Goal: Task Accomplishment & Management: Manage account settings

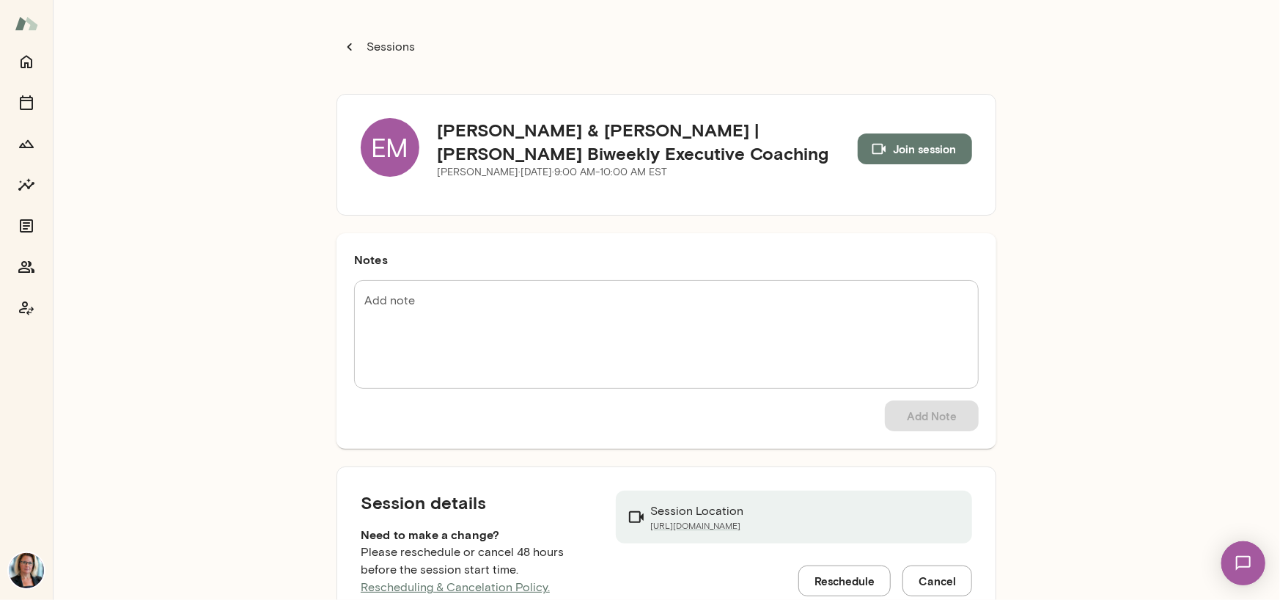
click at [370, 131] on div "EM" at bounding box center [390, 147] width 59 height 59
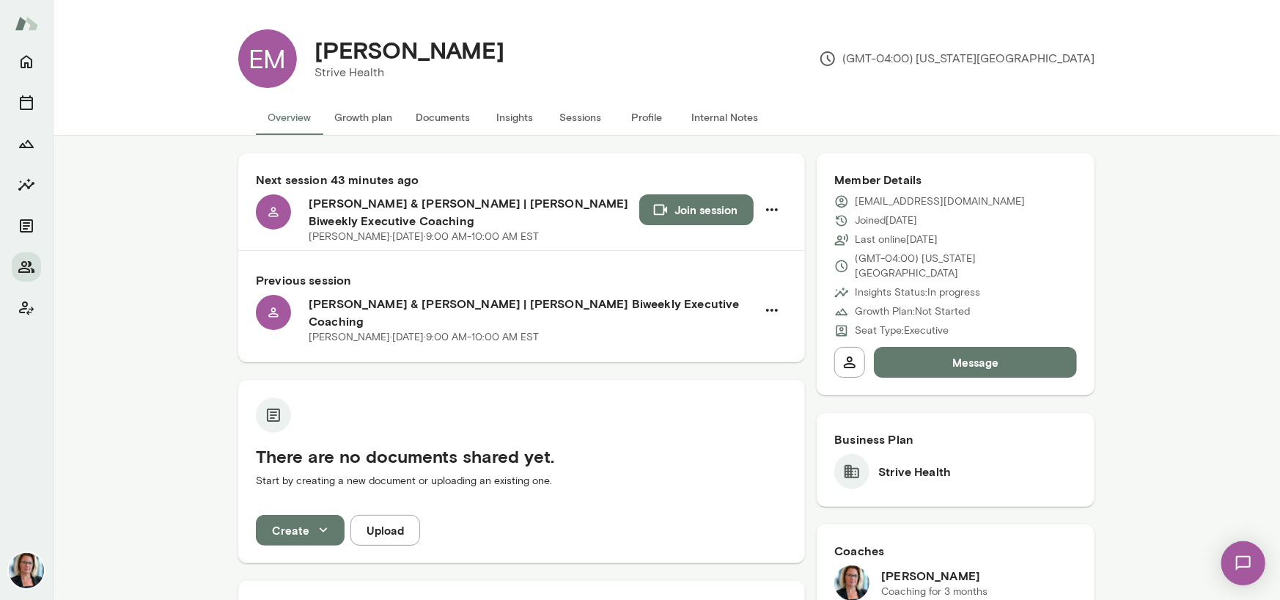
click at [520, 116] on button "Insights" at bounding box center [515, 117] width 66 height 35
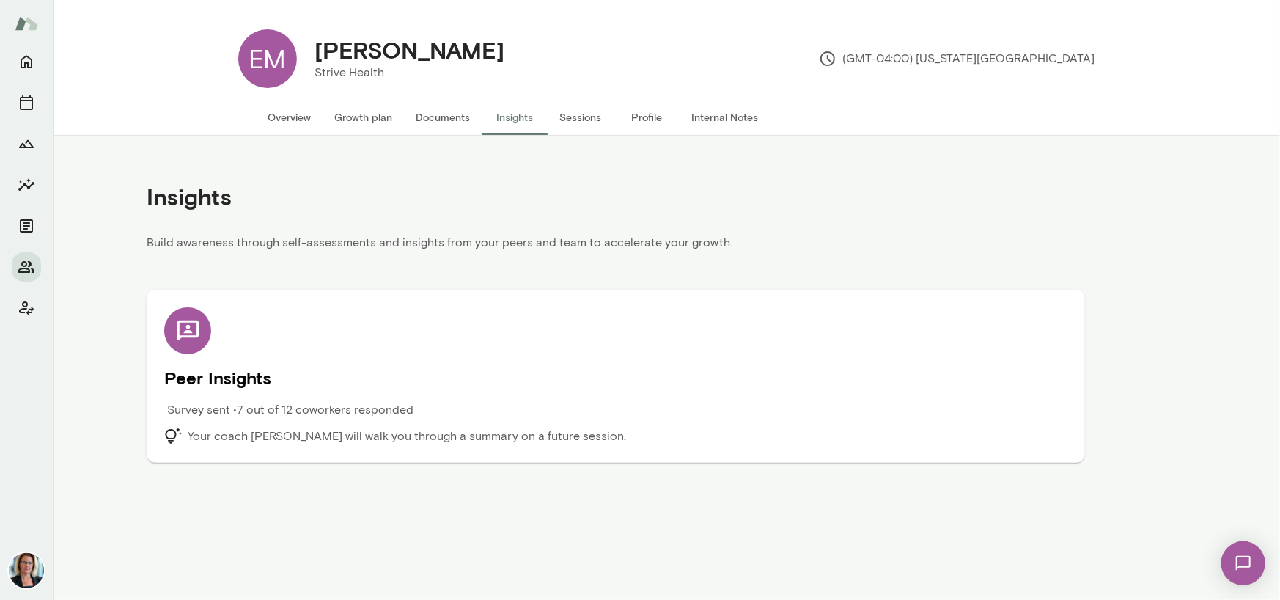
click at [180, 333] on icon at bounding box center [188, 331] width 26 height 26
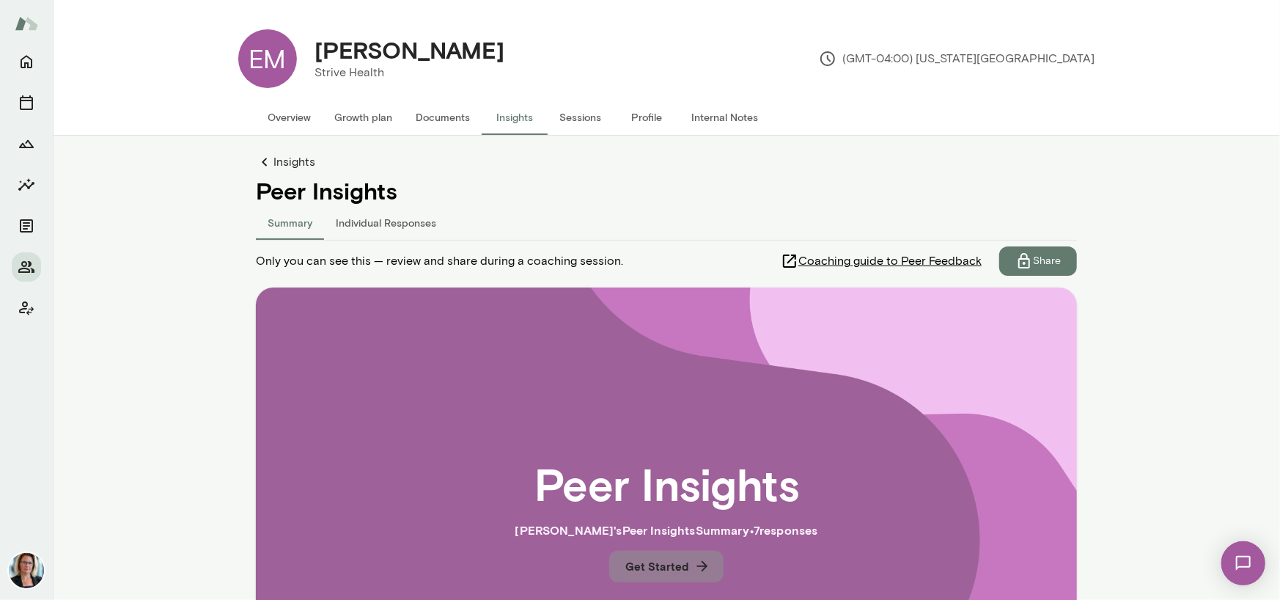
click at [667, 573] on button "Get Started" at bounding box center [666, 566] width 114 height 31
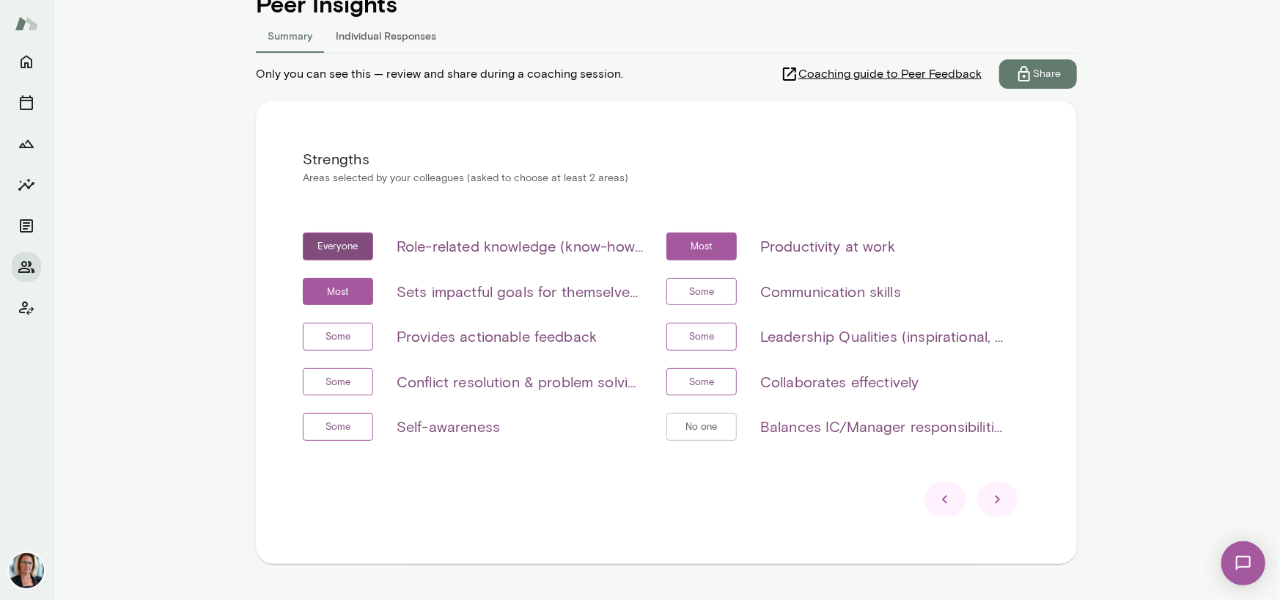
scroll to position [154, 0]
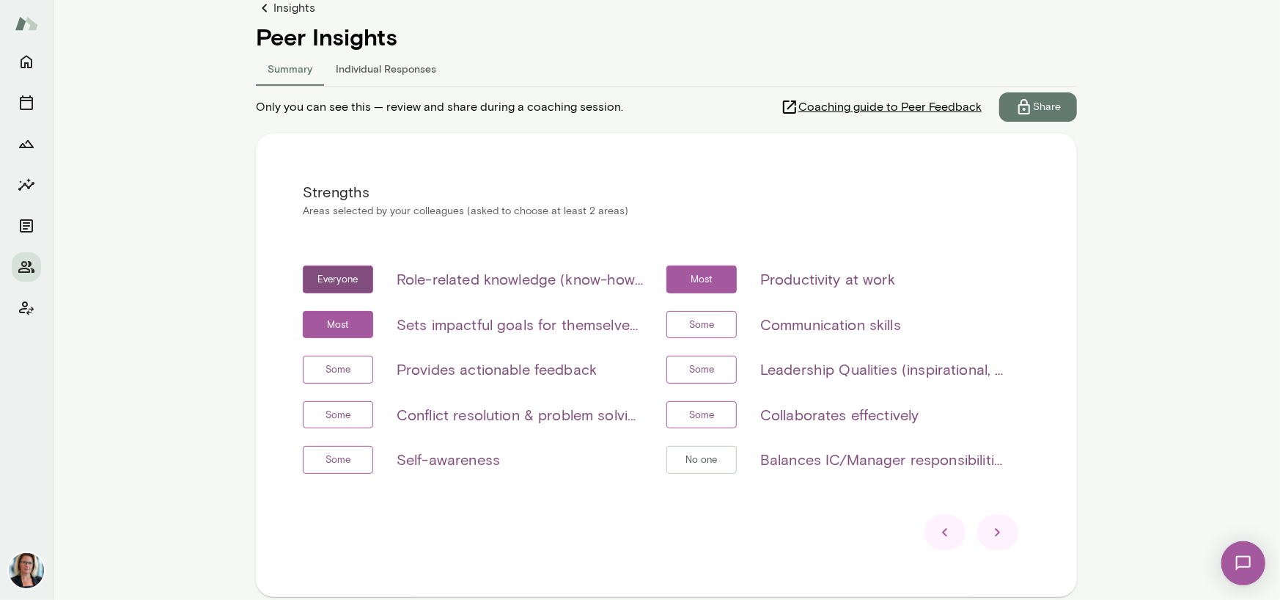
click at [387, 71] on button "Individual Responses" at bounding box center [386, 68] width 124 height 35
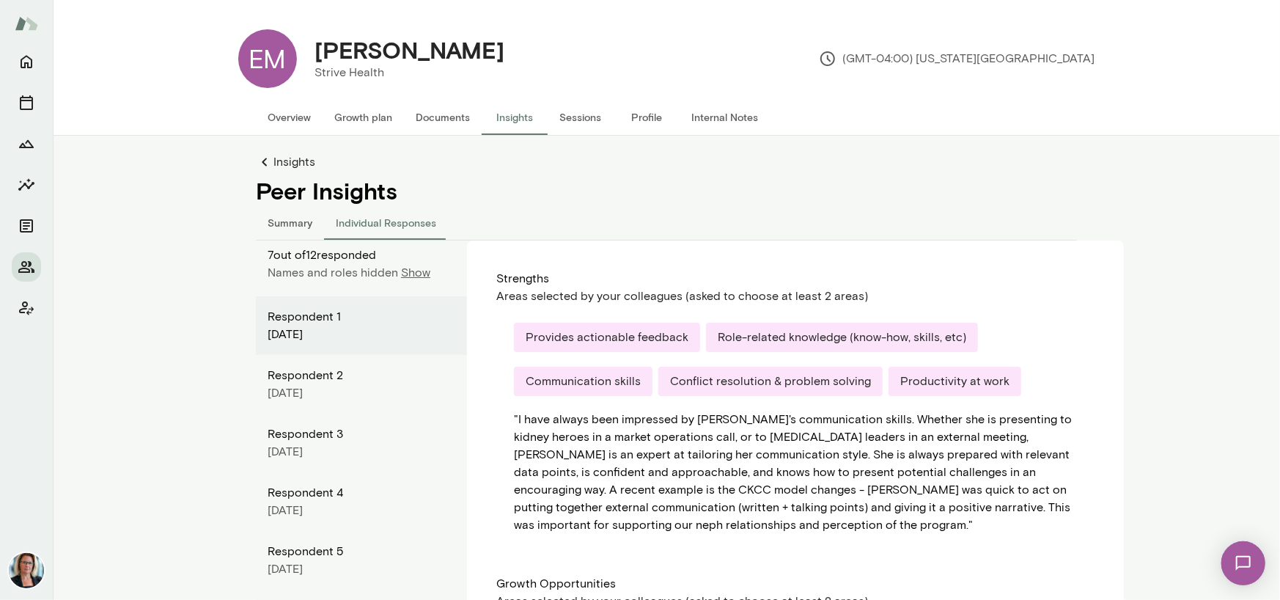
click at [408, 274] on p "Show" at bounding box center [415, 273] width 29 height 18
click at [286, 164] on link "Insights" at bounding box center [666, 162] width 821 height 18
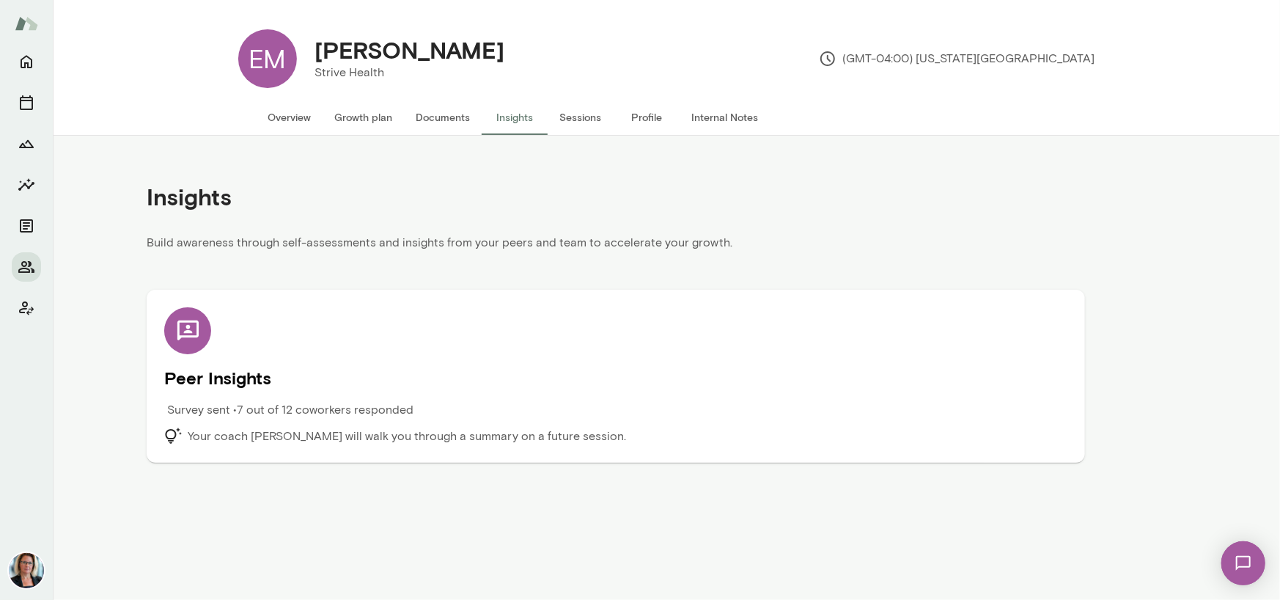
click at [187, 329] on icon at bounding box center [187, 330] width 21 height 20
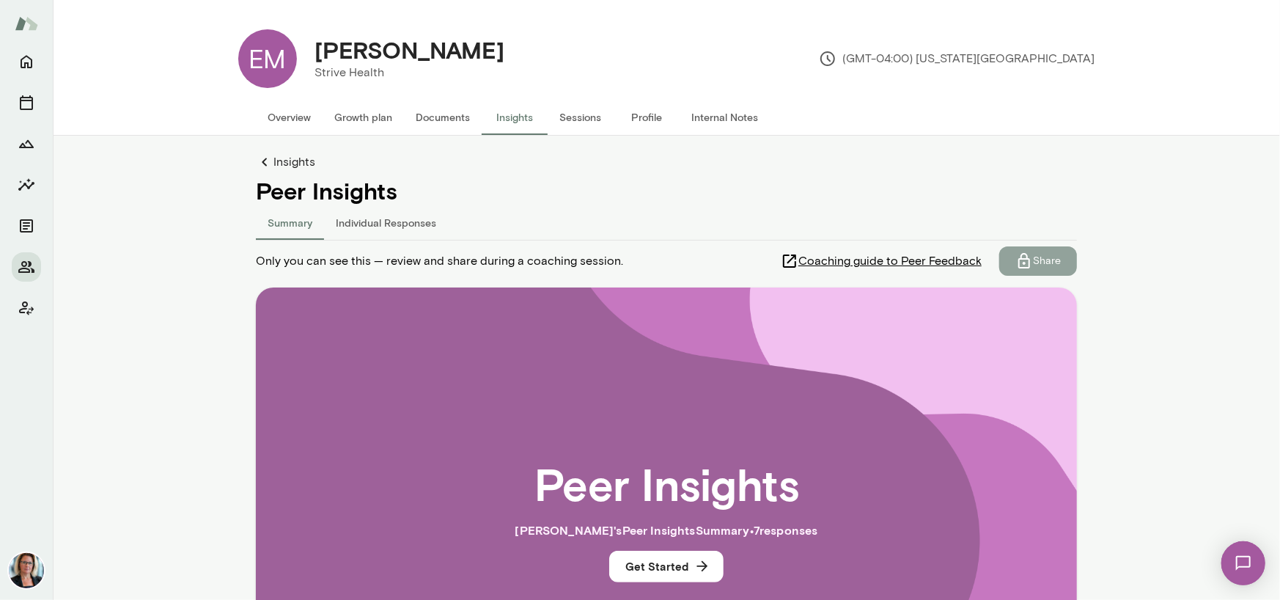
click at [1036, 260] on p "Share" at bounding box center [1047, 261] width 28 height 15
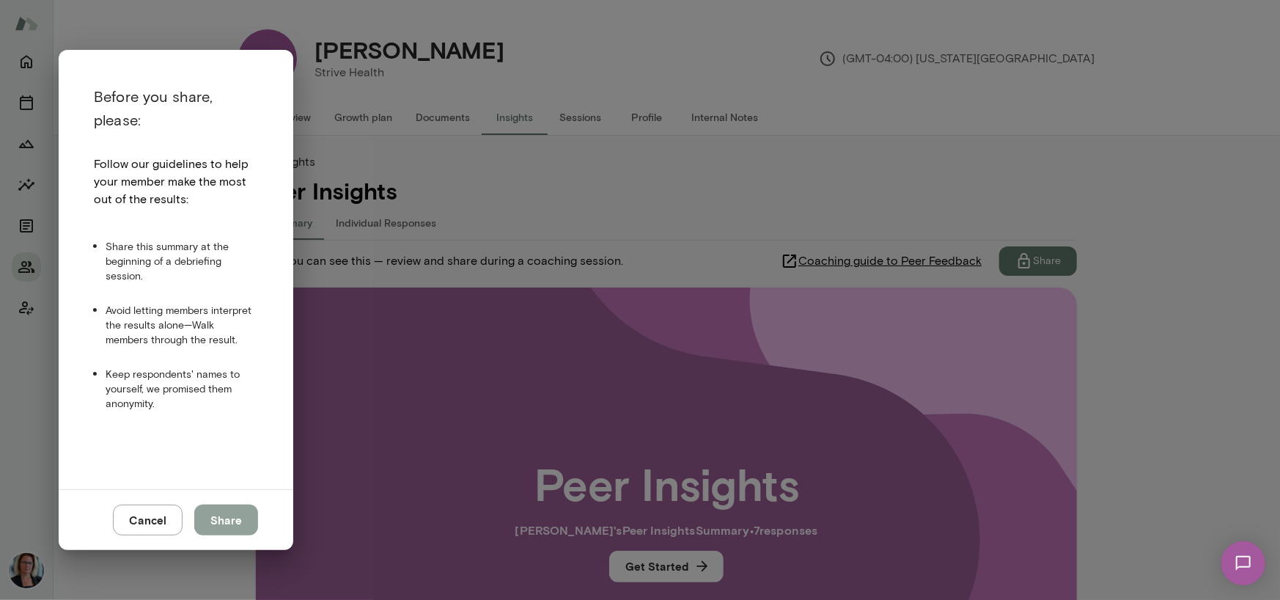
click at [215, 523] on button "Share" at bounding box center [226, 519] width 64 height 31
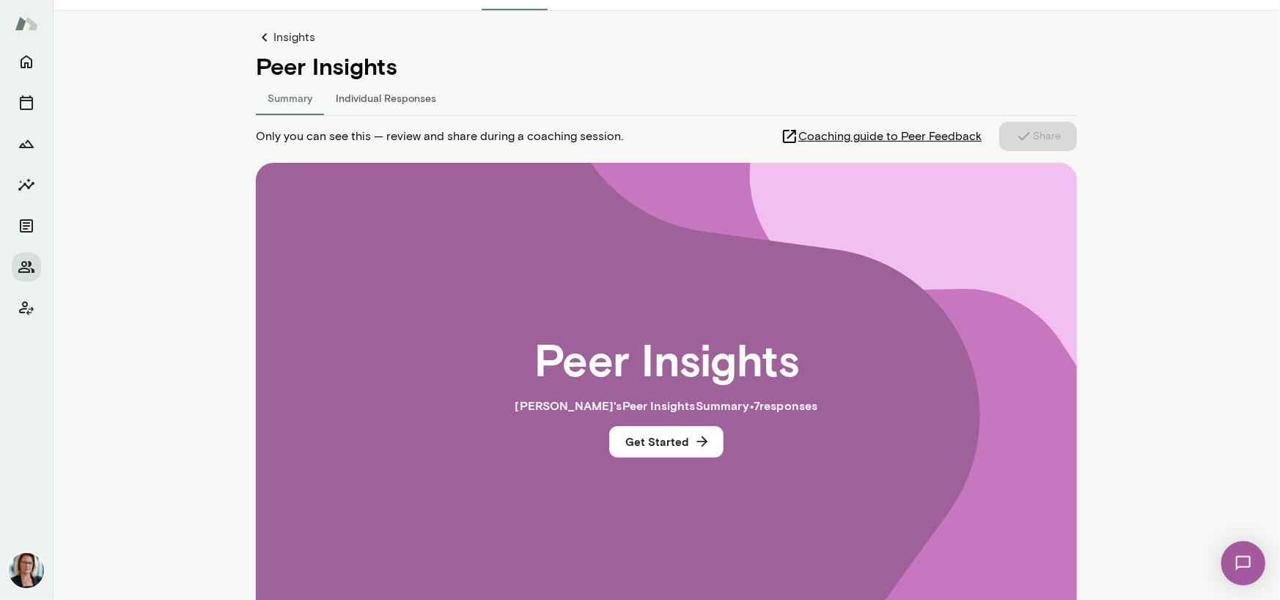
scroll to position [147, 0]
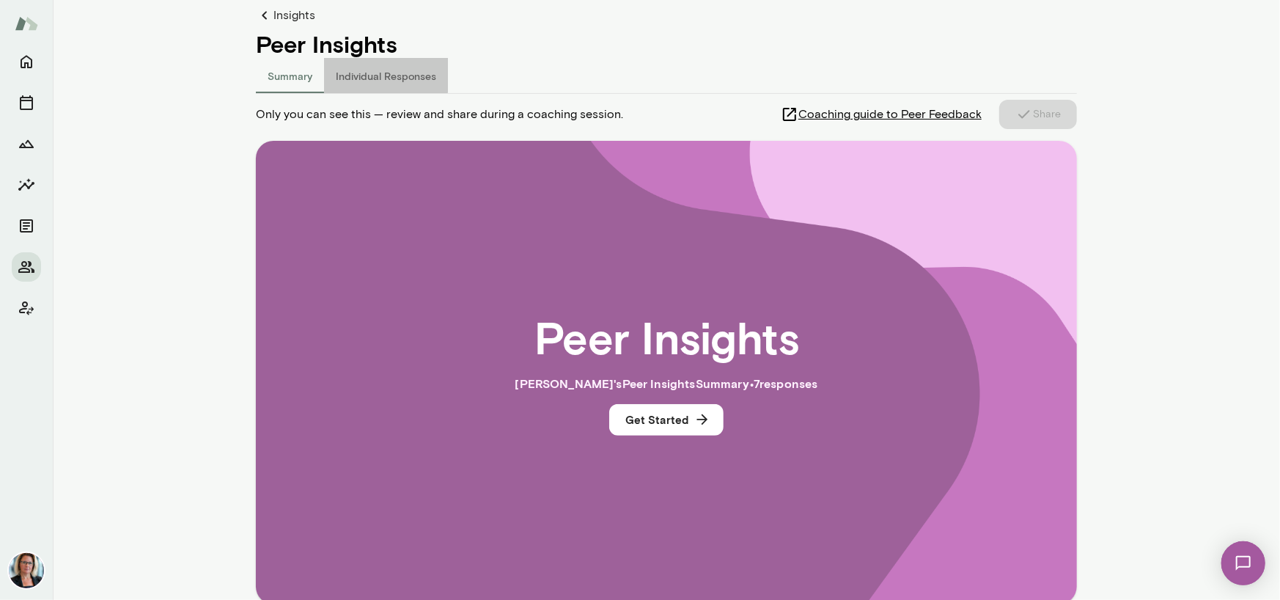
click at [361, 61] on button "Individual Responses" at bounding box center [386, 75] width 124 height 35
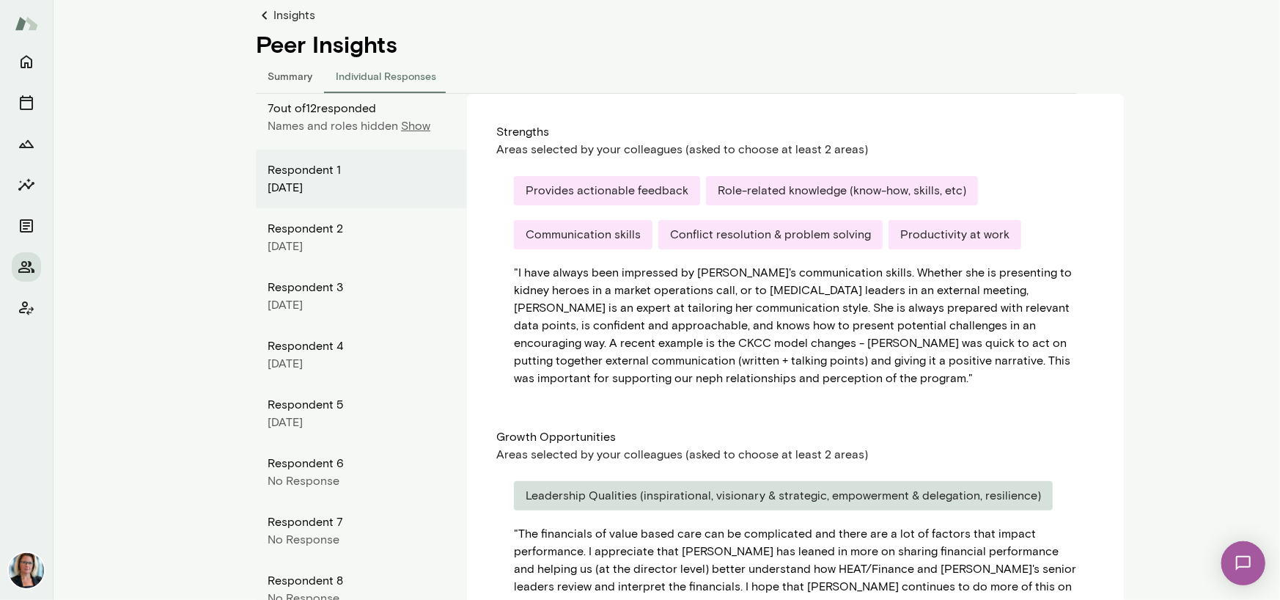
click at [214, 122] on main "EM [PERSON_NAME] Strive Health (GMT-04:00) [US_STATE][GEOGRAPHIC_DATA] Overview…" at bounding box center [666, 300] width 1227 height 600
click at [269, 74] on button "Summary" at bounding box center [290, 75] width 68 height 35
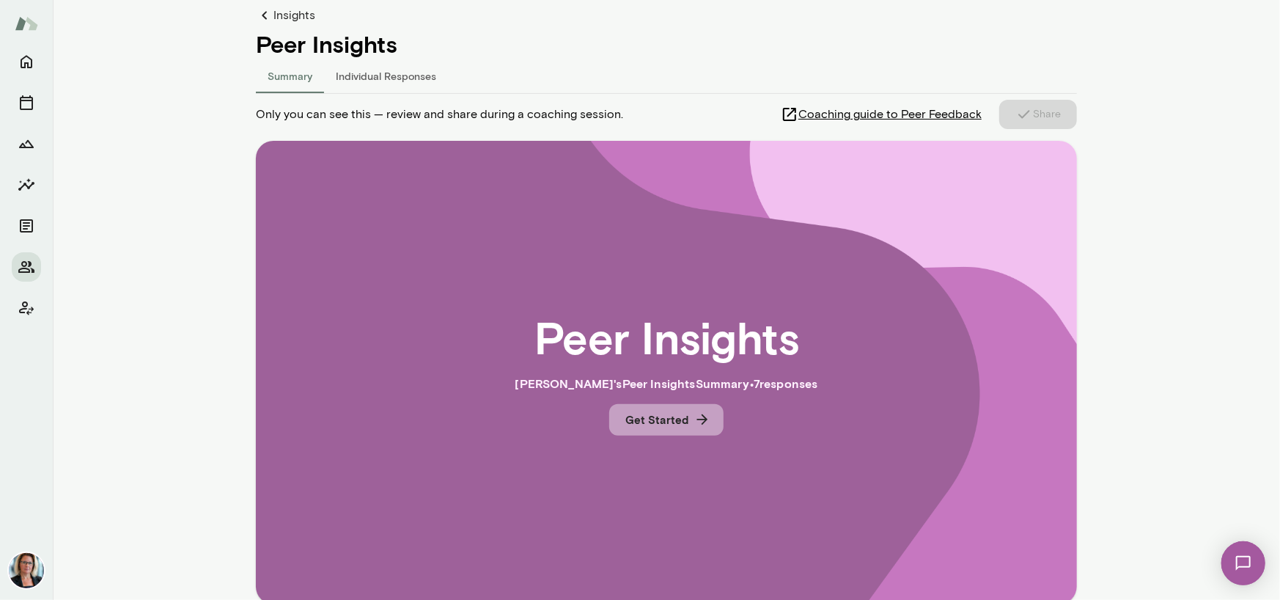
click at [675, 421] on button "Get Started" at bounding box center [666, 419] width 114 height 31
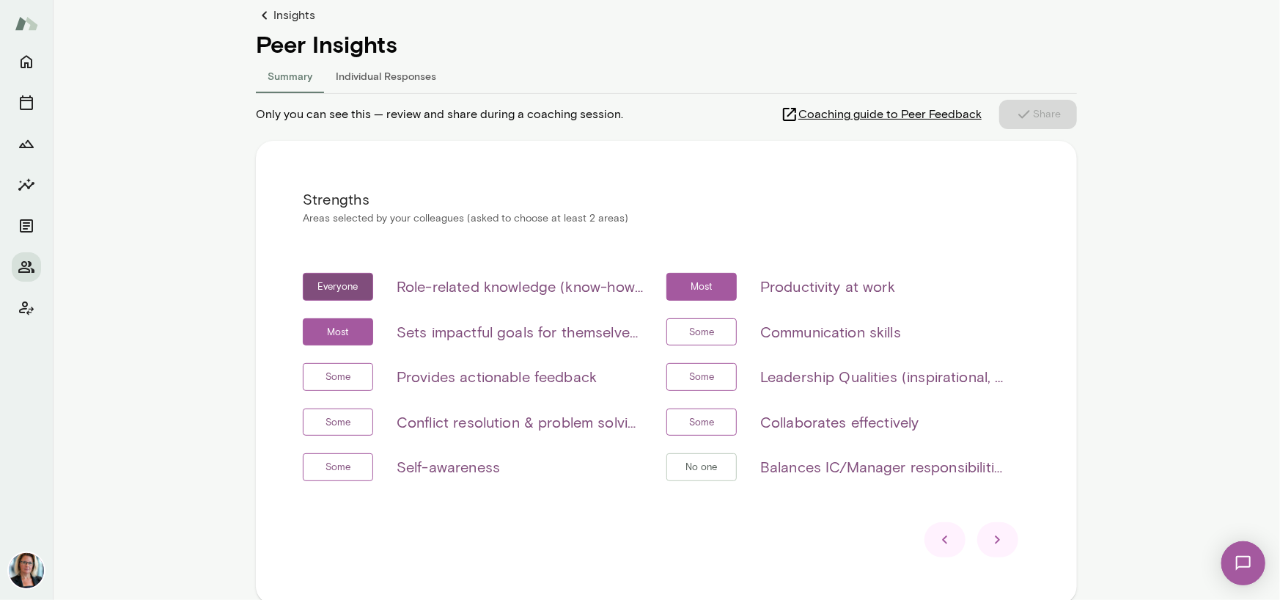
click at [989, 548] on icon at bounding box center [998, 540] width 18 height 18
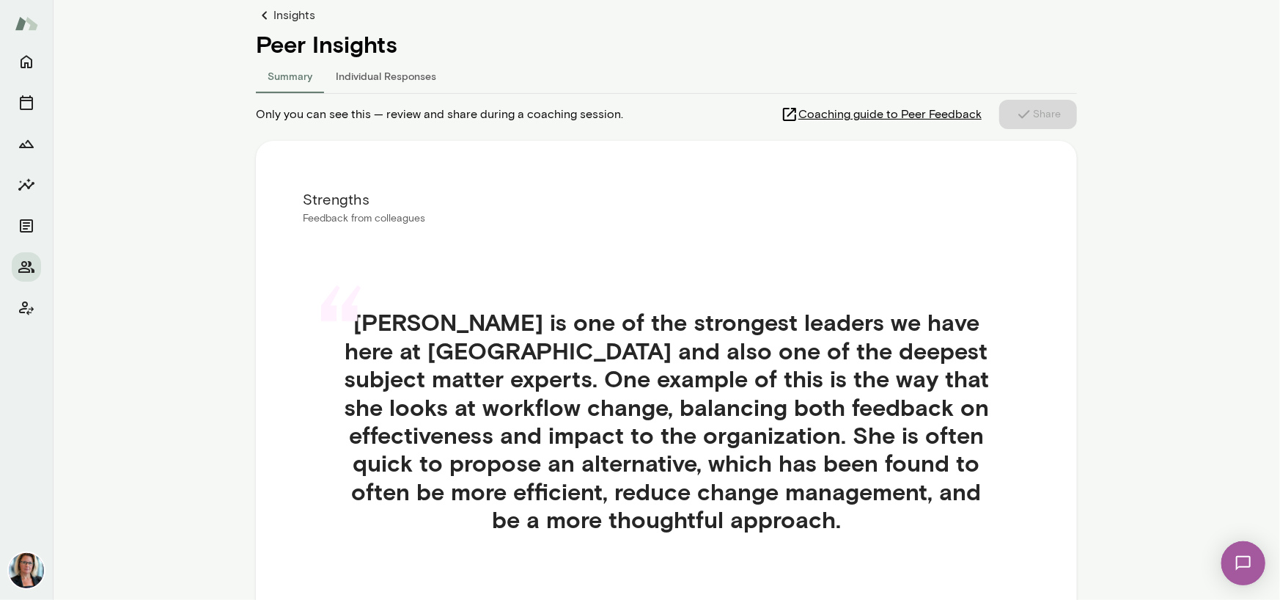
click at [988, 548] on div "“ [PERSON_NAME] is one of the strongest leaders we have here at Strive and also…" at bounding box center [666, 438] width 727 height 331
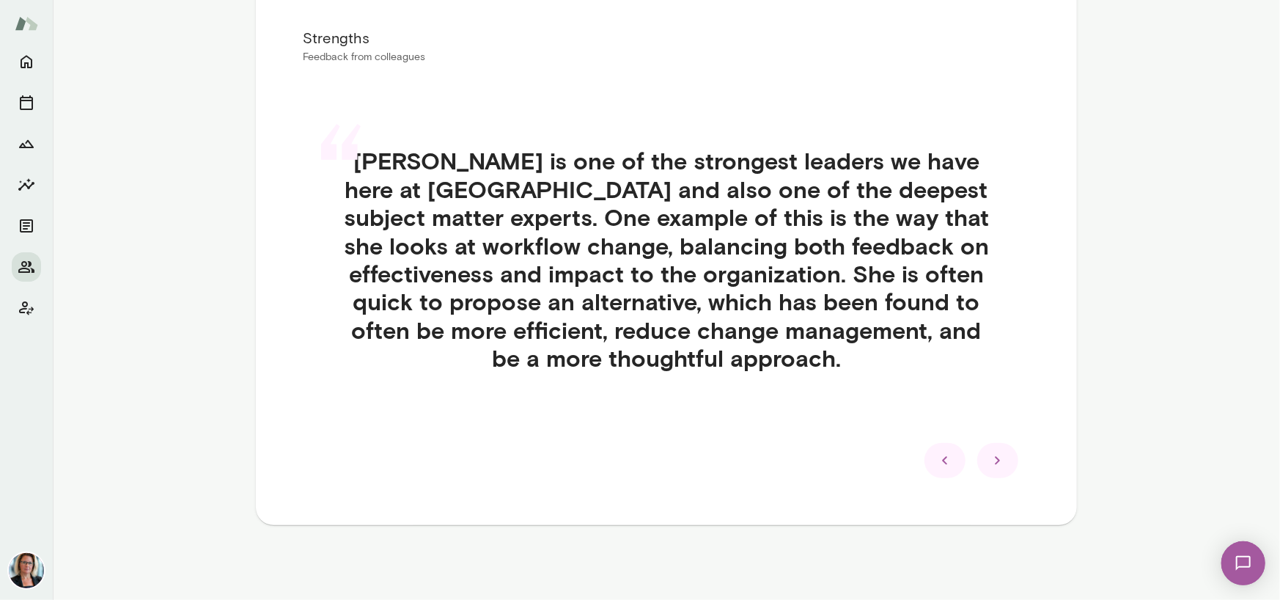
click at [989, 466] on icon at bounding box center [998, 461] width 18 height 18
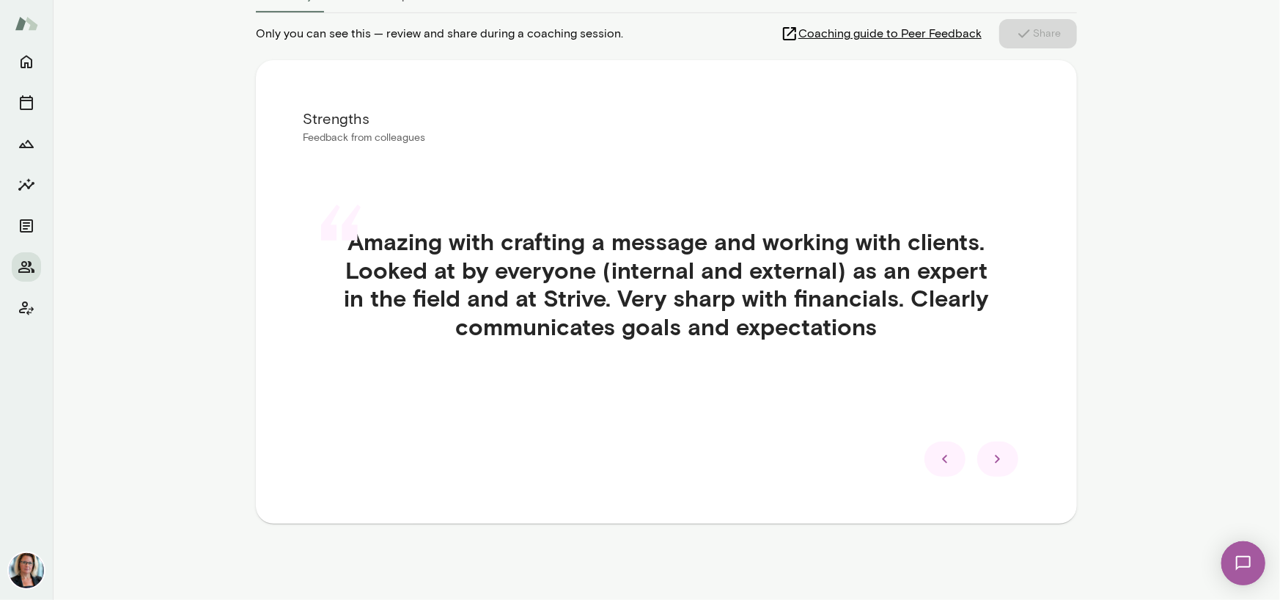
click at [989, 466] on icon at bounding box center [998, 459] width 18 height 18
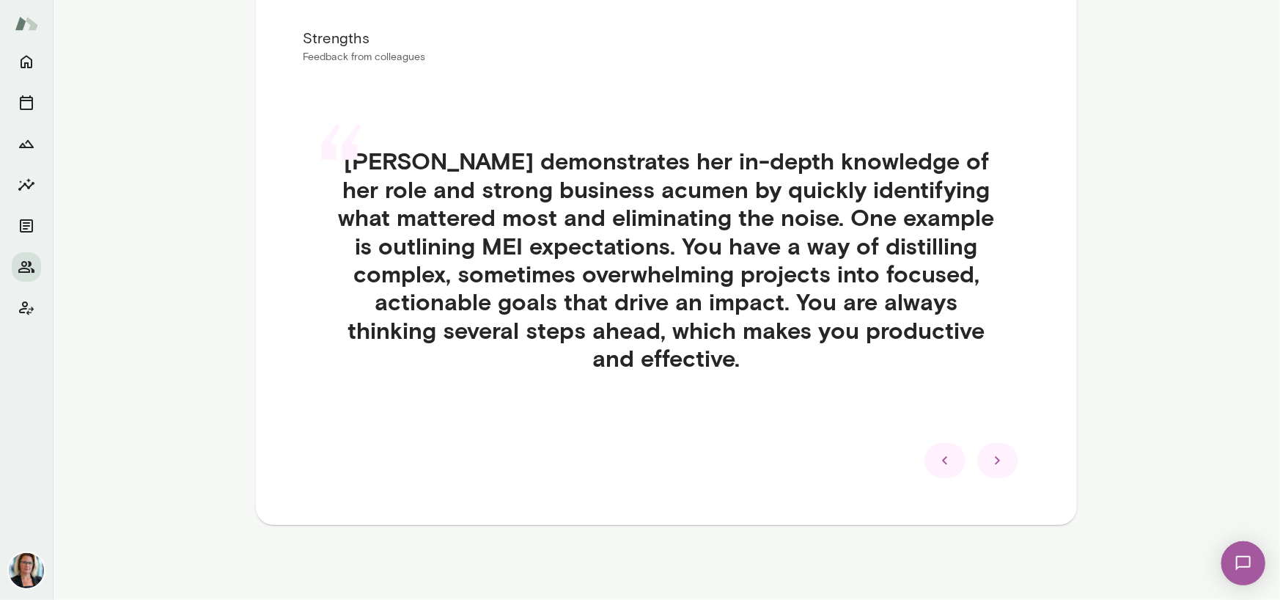
click at [989, 466] on icon at bounding box center [998, 461] width 18 height 18
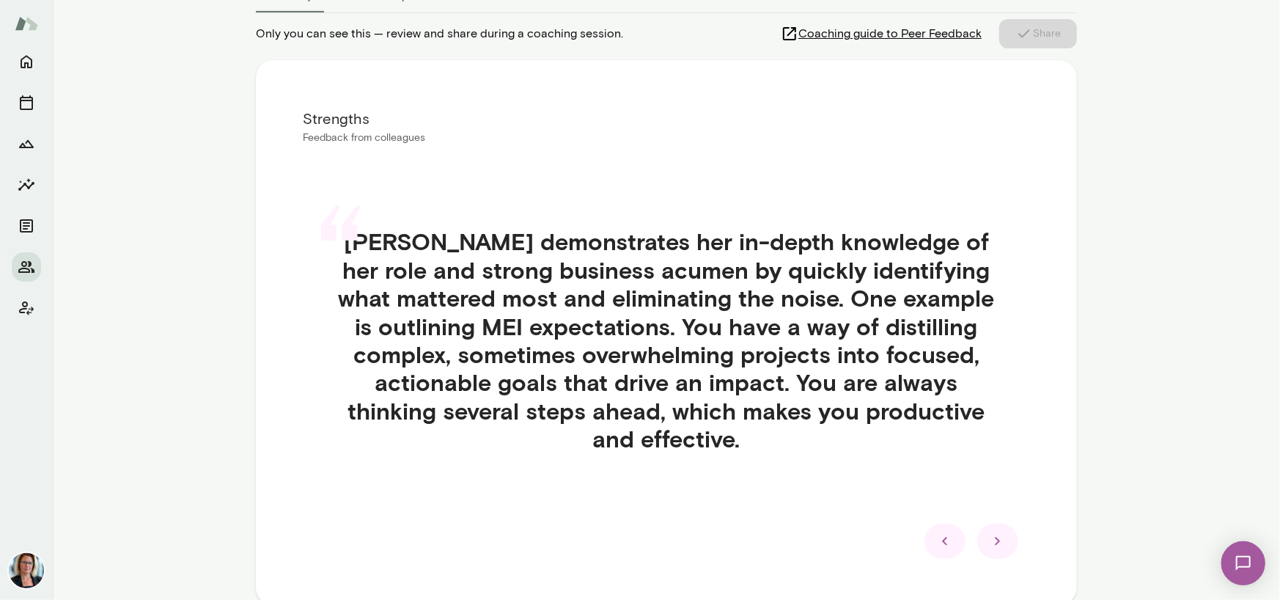
click at [989, 532] on icon at bounding box center [998, 541] width 18 height 18
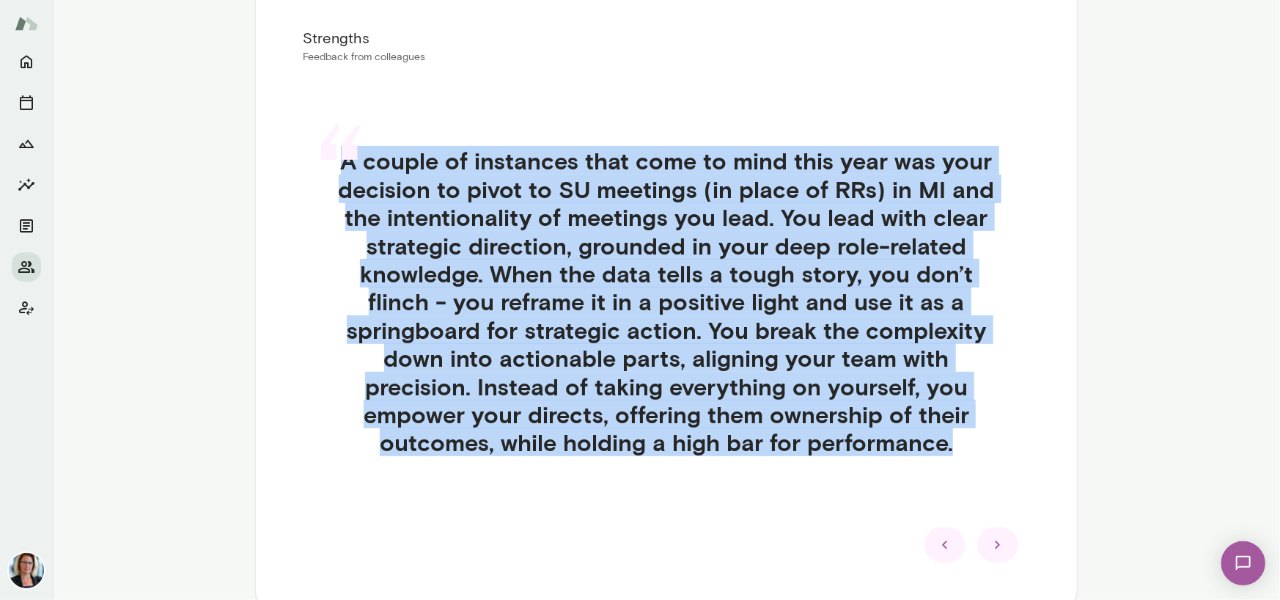
click at [987, 466] on div "“ A couple of instances that come to mind this year was your decision to pivot …" at bounding box center [666, 318] width 727 height 415
click at [982, 541] on div at bounding box center [997, 544] width 41 height 35
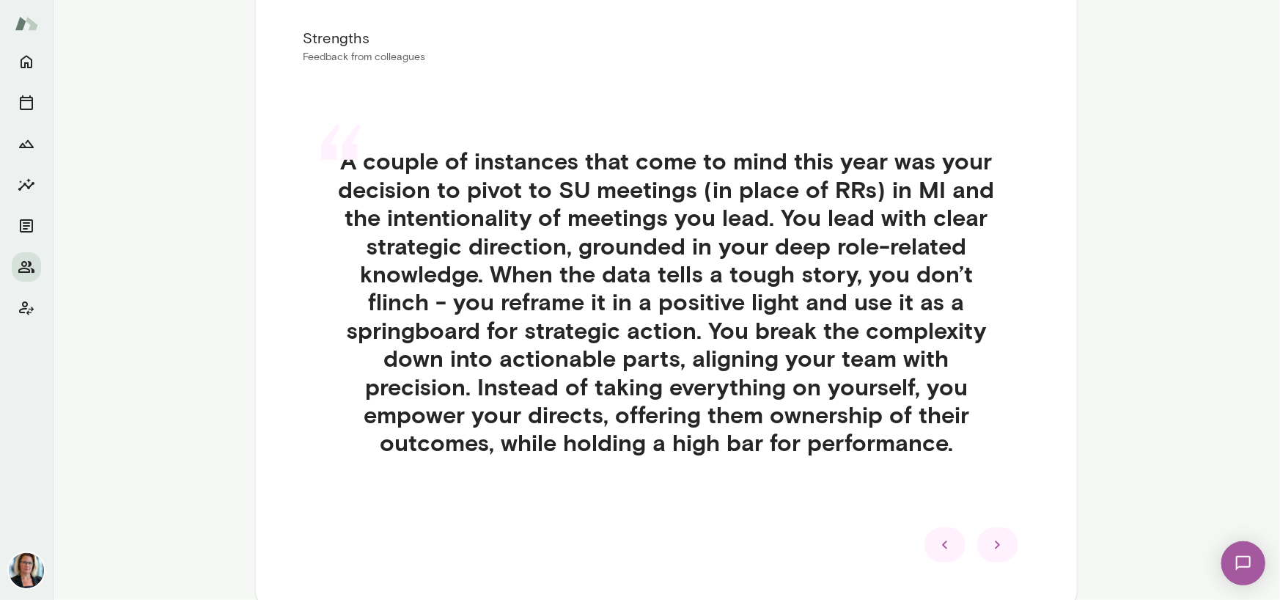
scroll to position [227, 0]
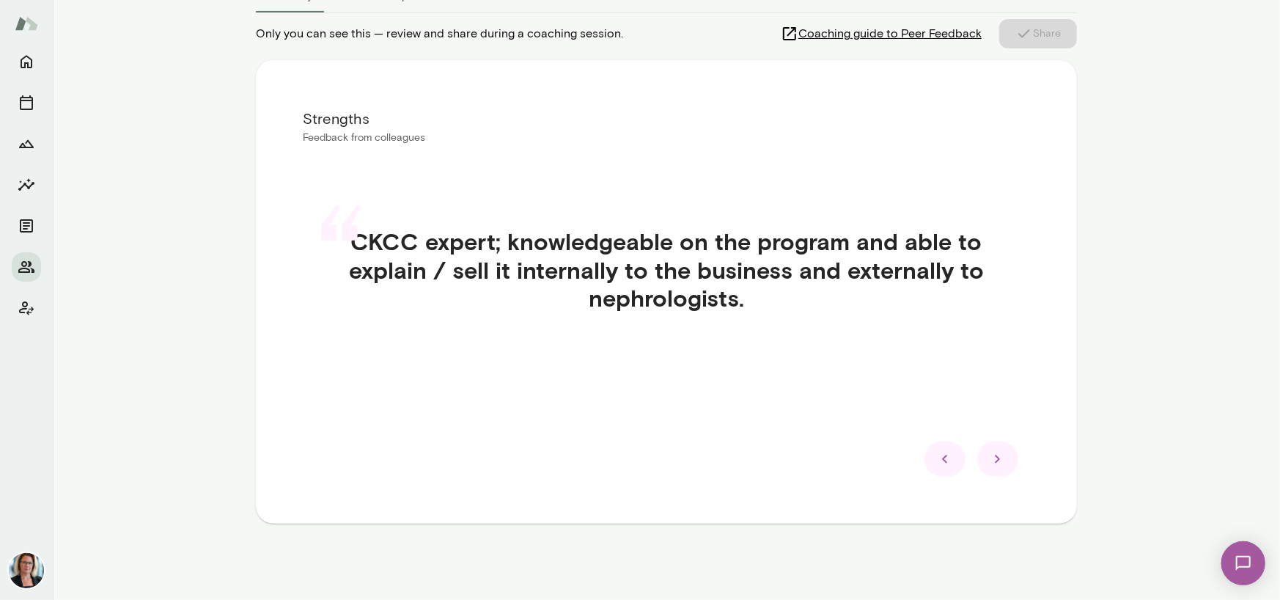
click at [1000, 478] on div "Strengths Feedback from colleagues “ CKCC expert; knowledgeable on the program …" at bounding box center [666, 291] width 821 height 463
click at [997, 465] on icon at bounding box center [998, 459] width 18 height 18
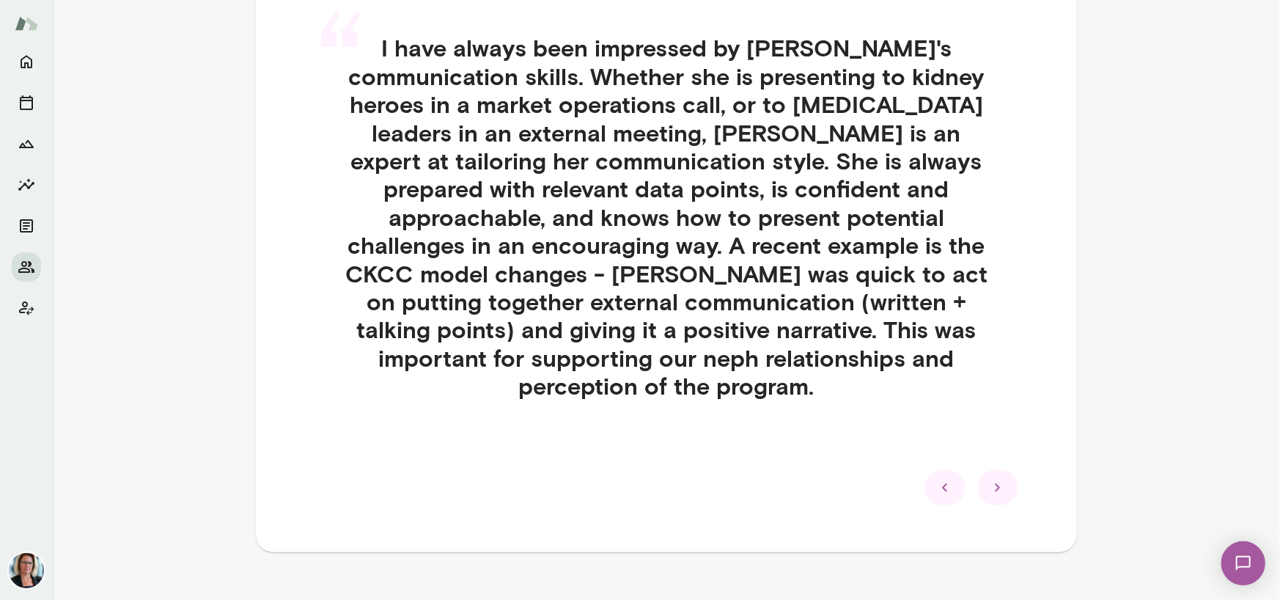
click at [992, 479] on icon at bounding box center [998, 488] width 18 height 18
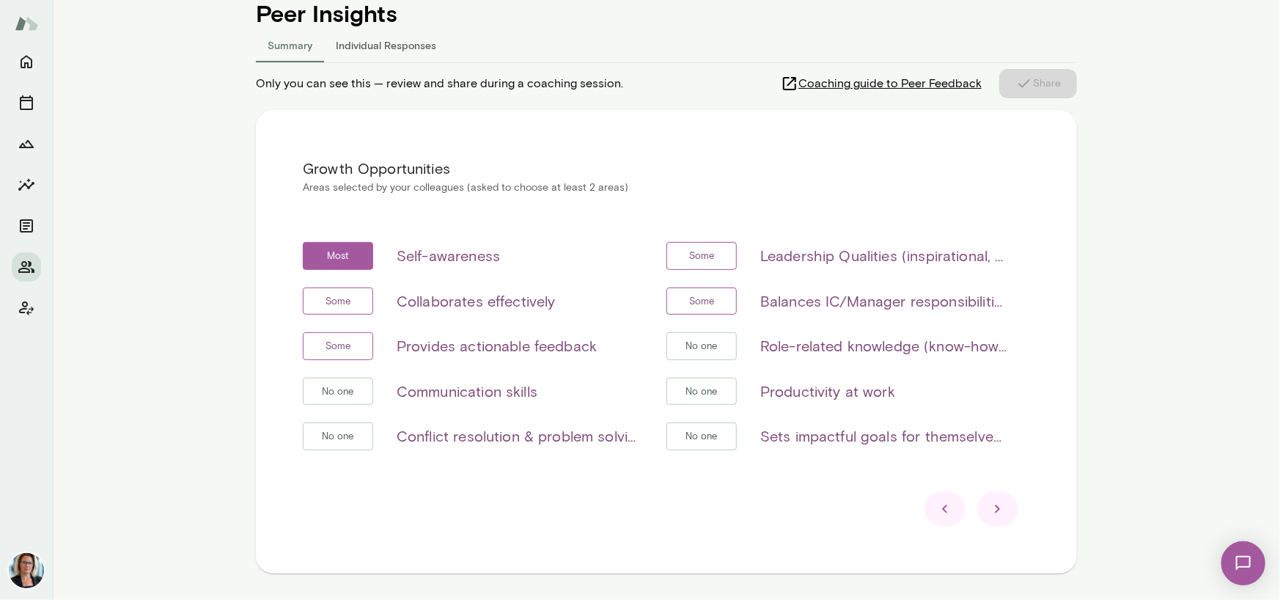
scroll to position [153, 0]
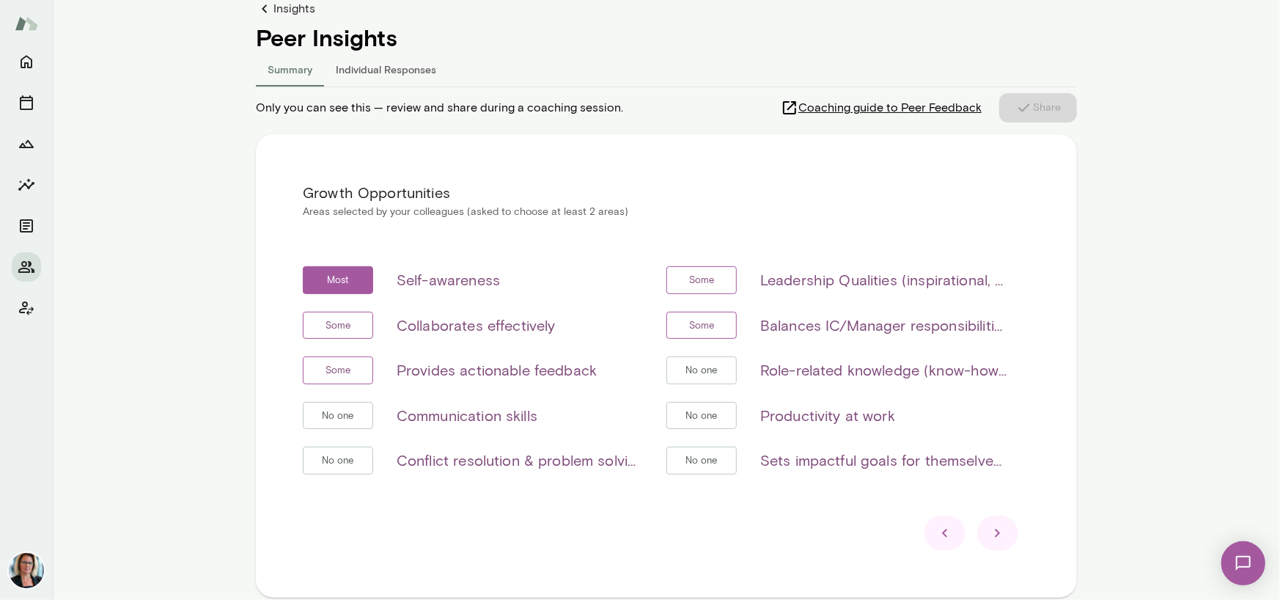
click at [989, 536] on icon at bounding box center [998, 533] width 18 height 18
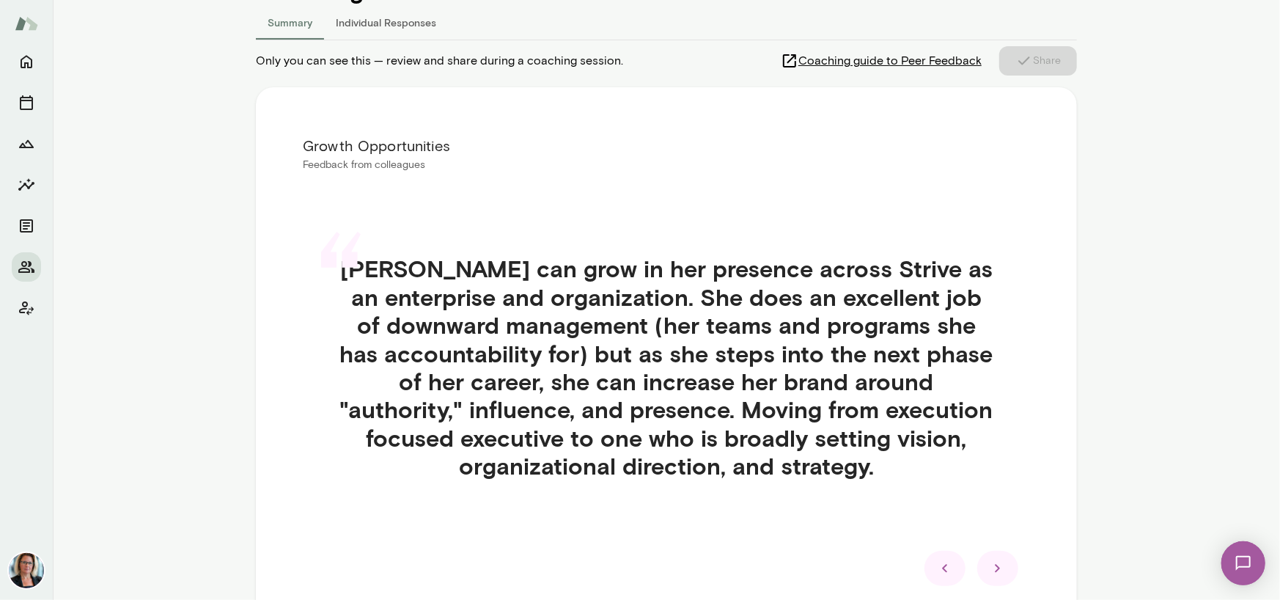
scroll to position [227, 0]
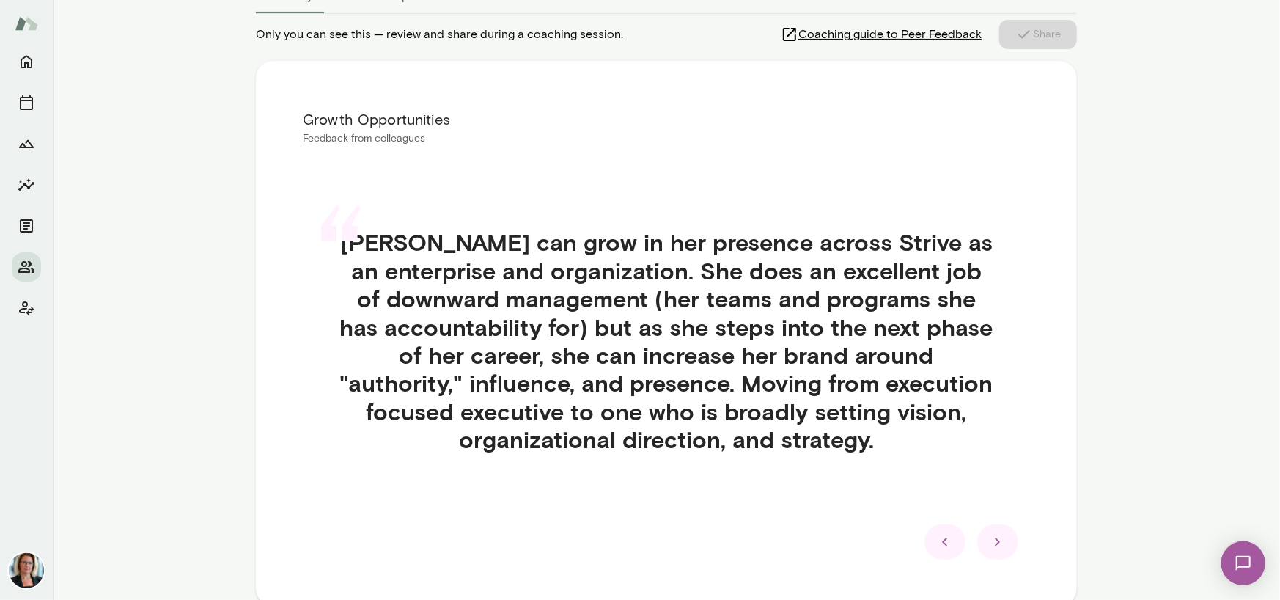
click at [1002, 543] on div at bounding box center [997, 541] width 41 height 35
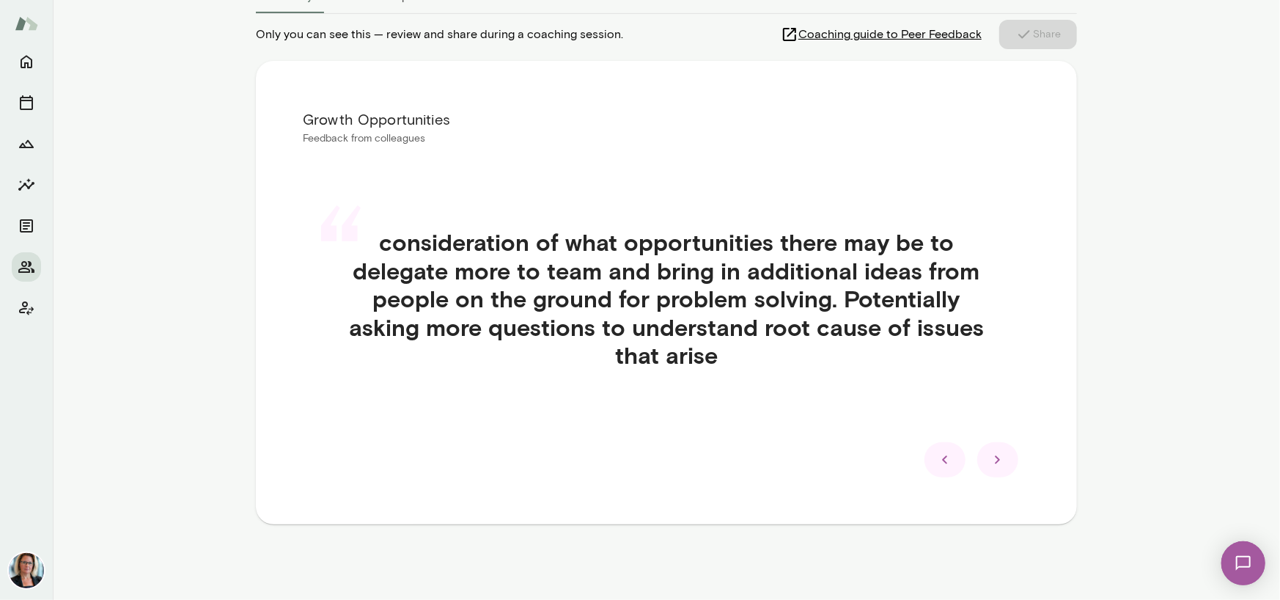
click at [939, 466] on icon at bounding box center [945, 460] width 18 height 18
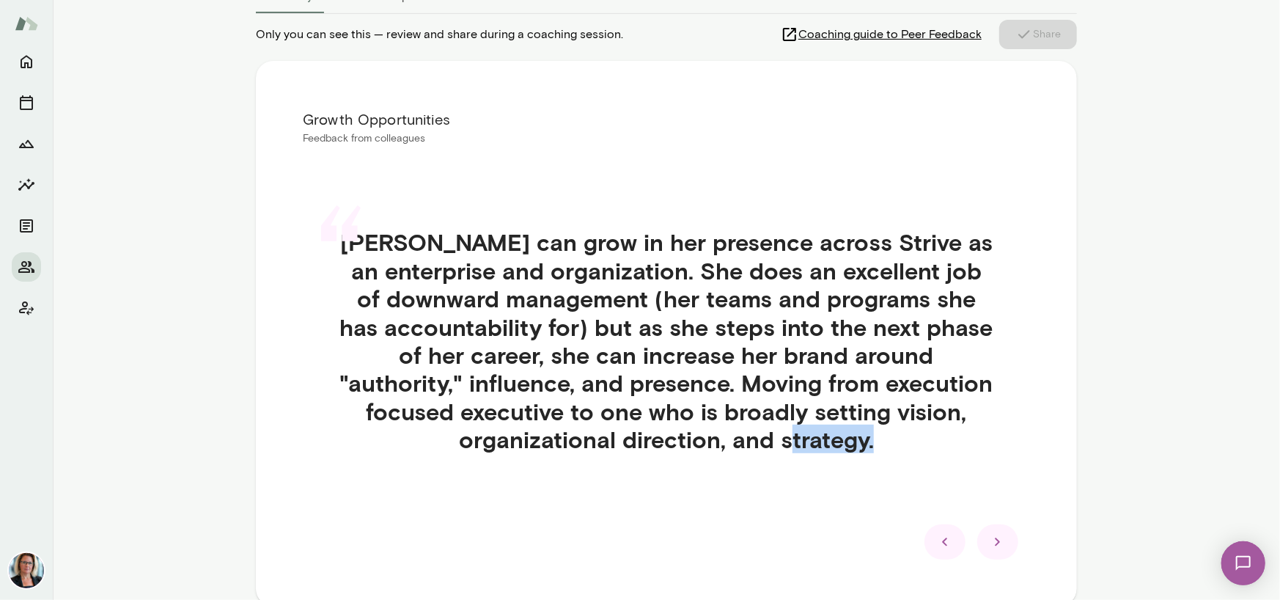
click at [939, 466] on div "“ [PERSON_NAME] can grow in her presence across Strive as an enterprise and org…" at bounding box center [666, 358] width 727 height 331
click at [927, 538] on div at bounding box center [945, 541] width 41 height 35
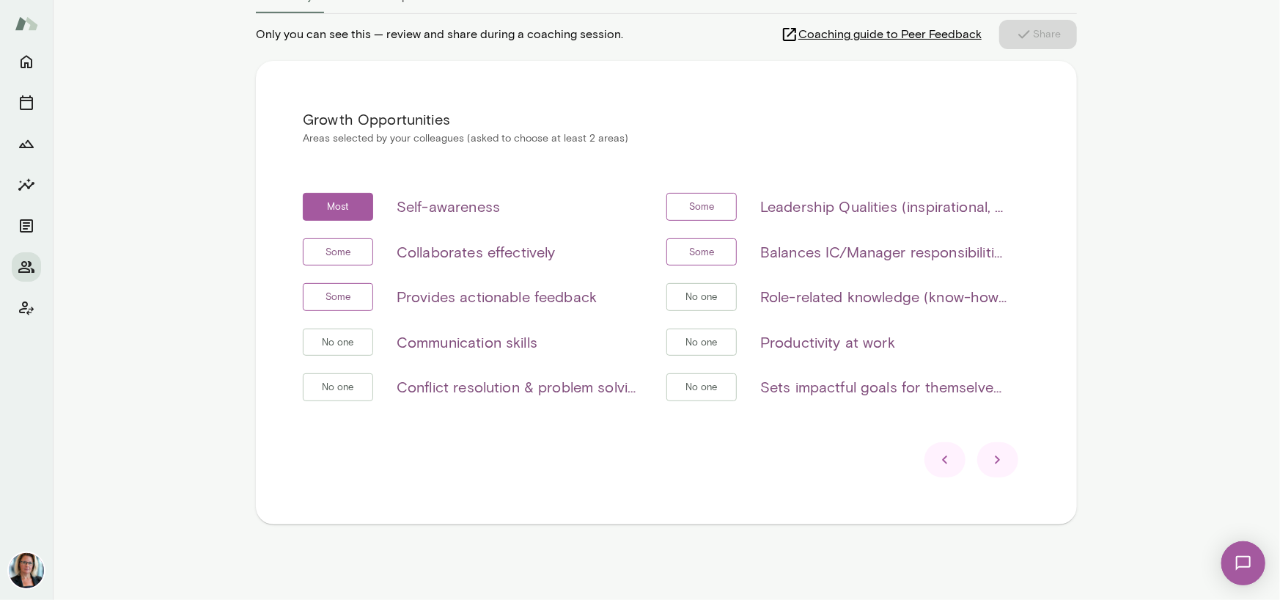
click at [994, 461] on icon at bounding box center [998, 460] width 18 height 18
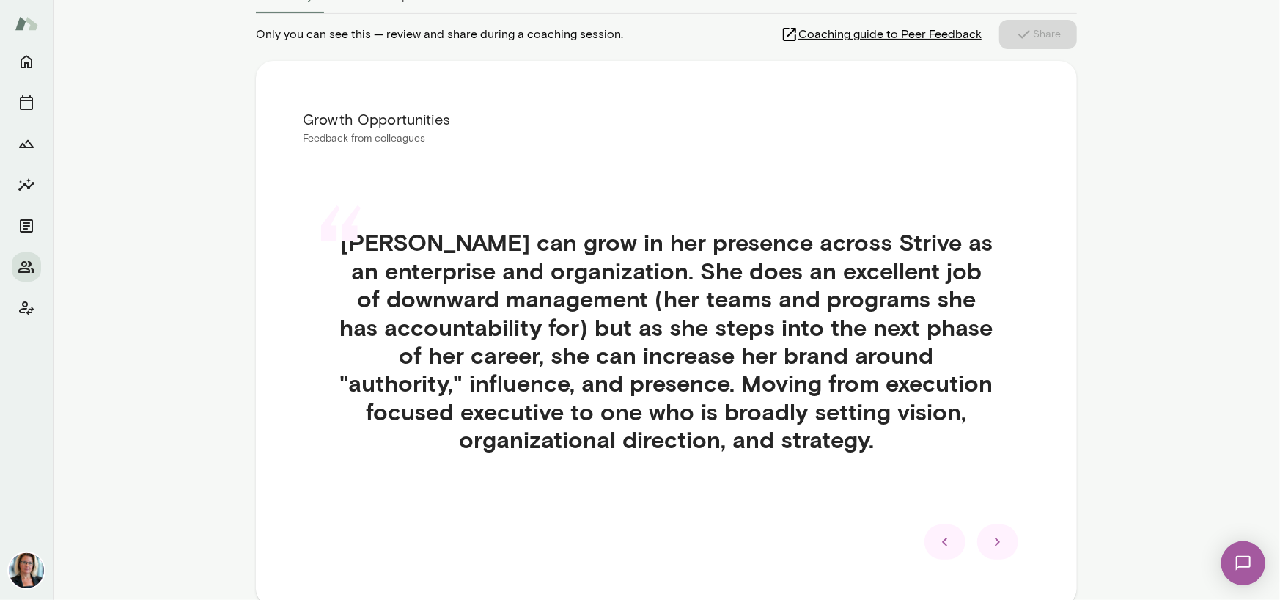
click at [996, 533] on icon at bounding box center [998, 542] width 18 height 18
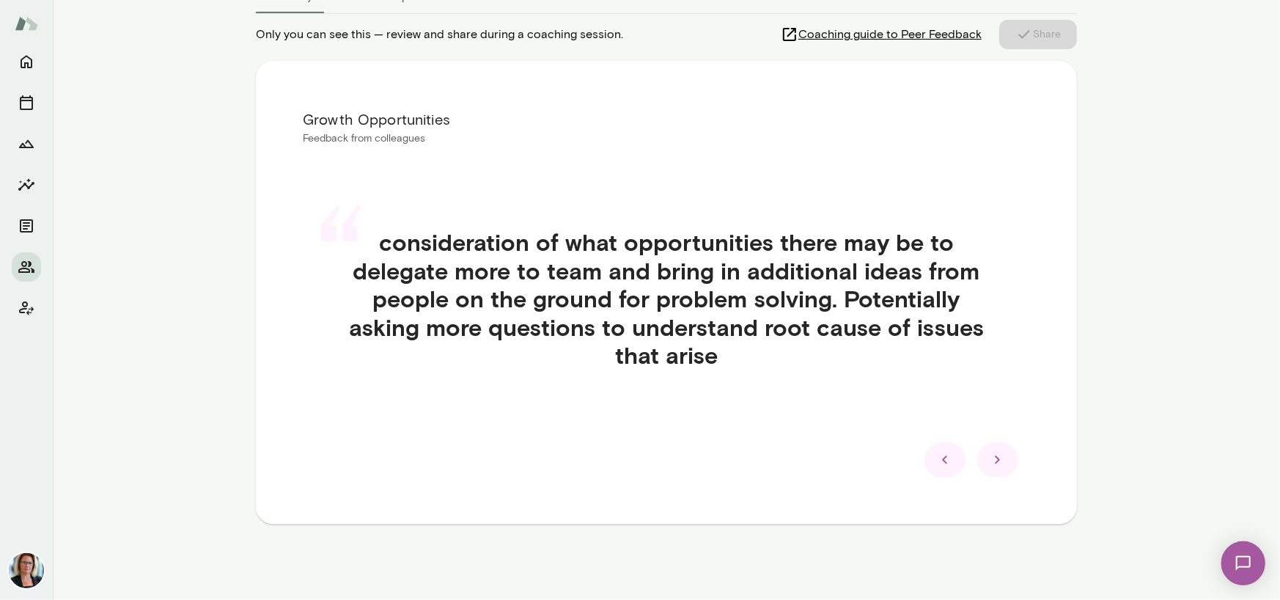
click at [941, 459] on icon at bounding box center [945, 460] width 18 height 18
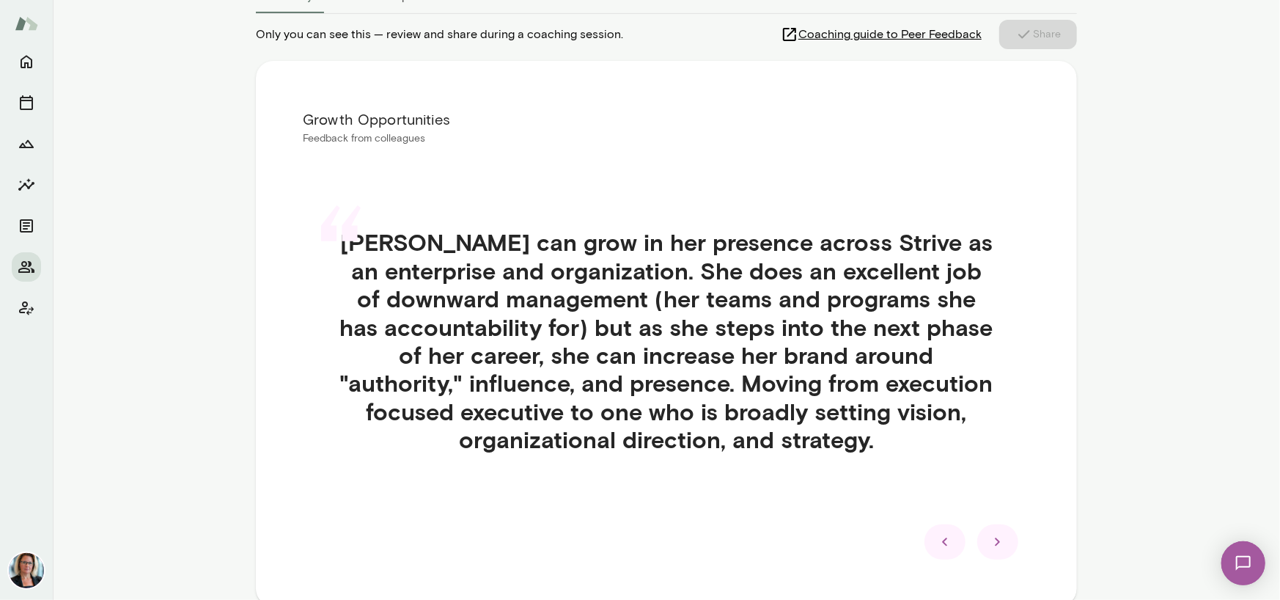
click at [989, 543] on icon at bounding box center [998, 542] width 18 height 18
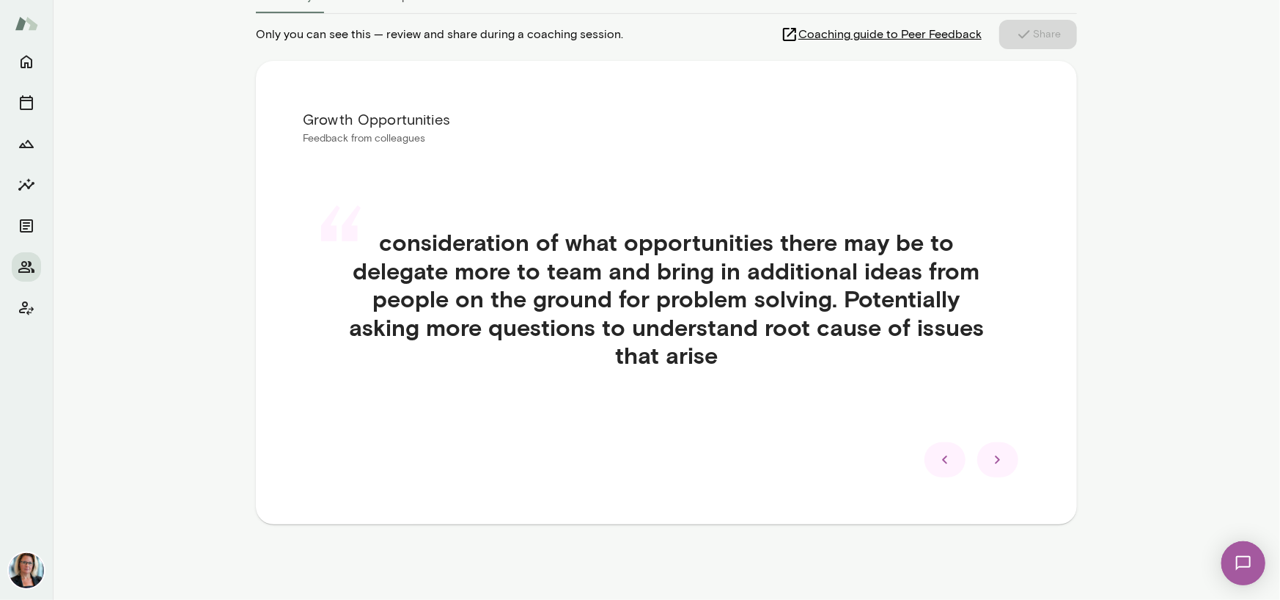
click at [997, 462] on icon at bounding box center [998, 460] width 18 height 18
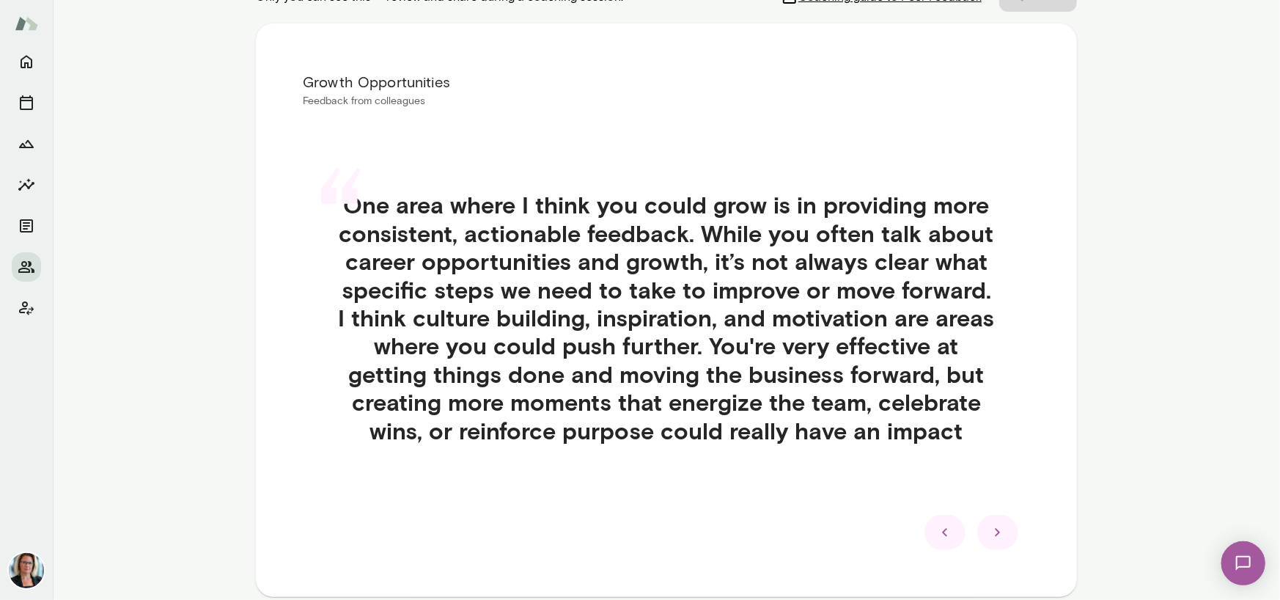
scroll to position [300, 0]
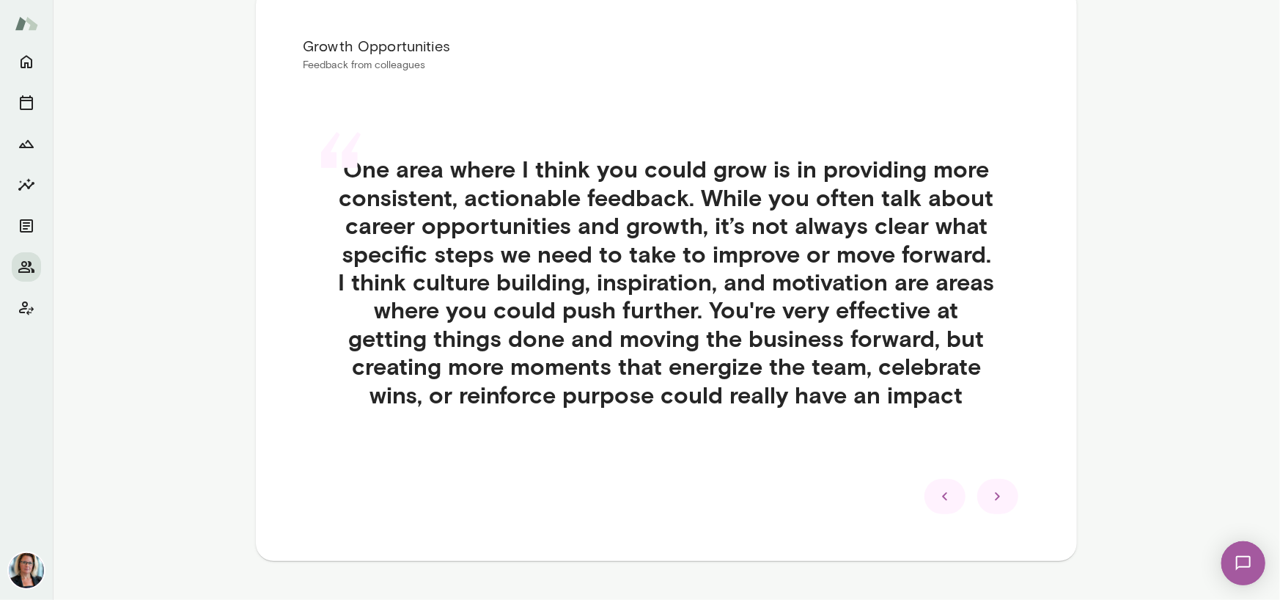
click at [992, 496] on icon at bounding box center [998, 497] width 18 height 18
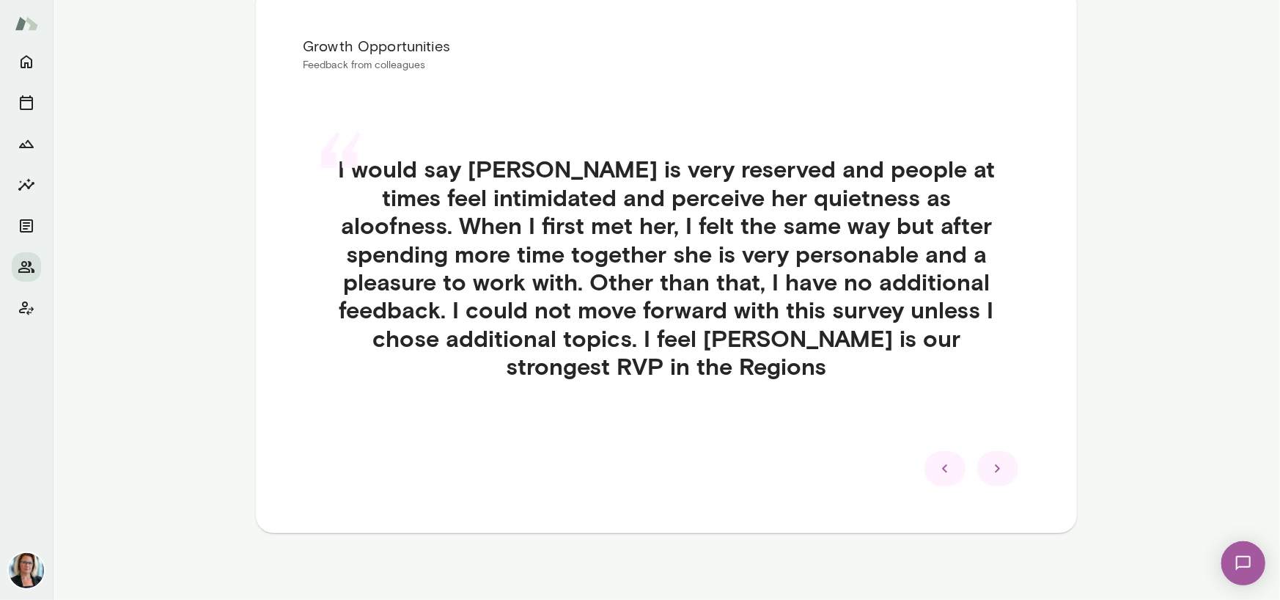
click at [989, 466] on icon at bounding box center [998, 469] width 18 height 18
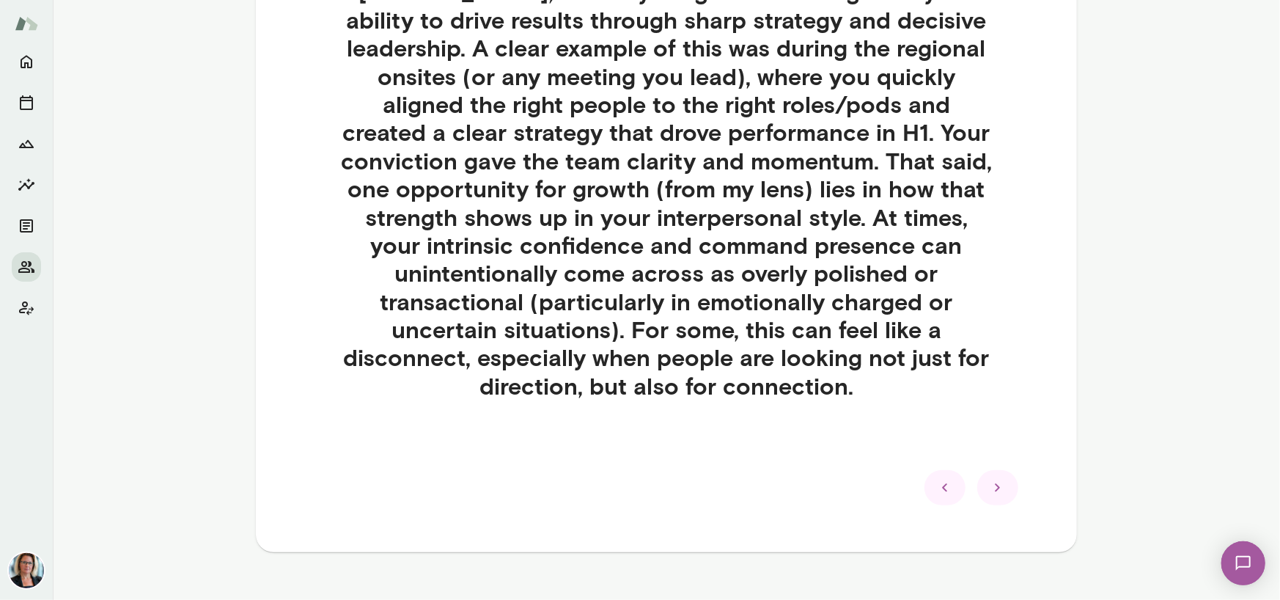
click at [989, 479] on icon at bounding box center [998, 488] width 18 height 18
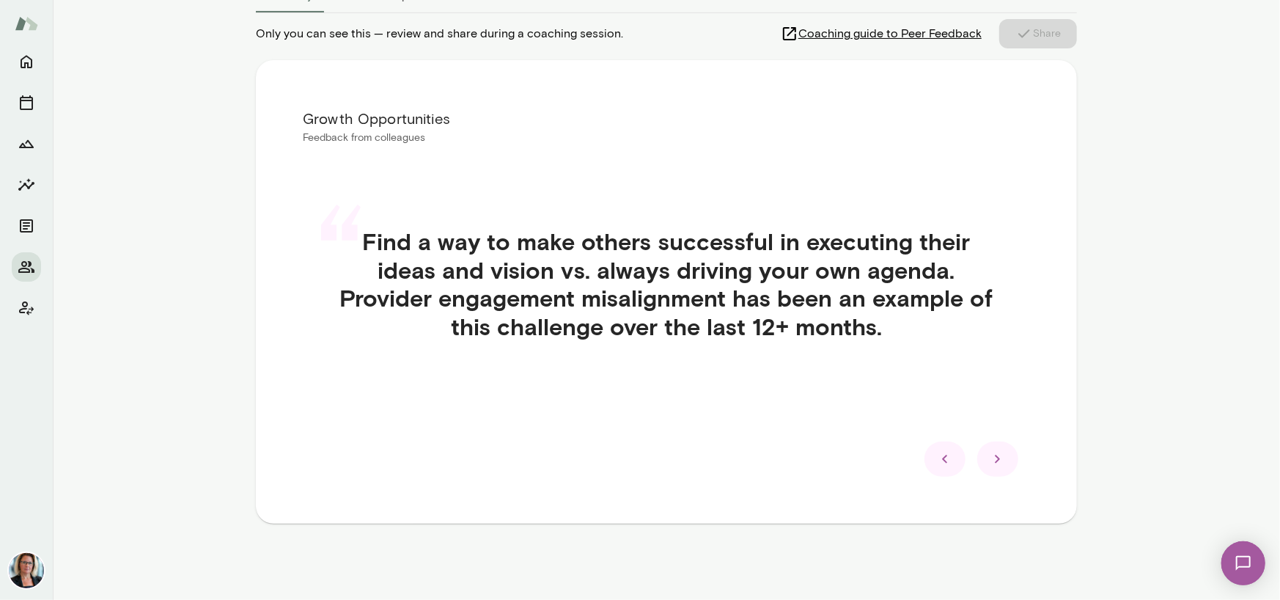
click at [989, 463] on icon at bounding box center [998, 459] width 18 height 18
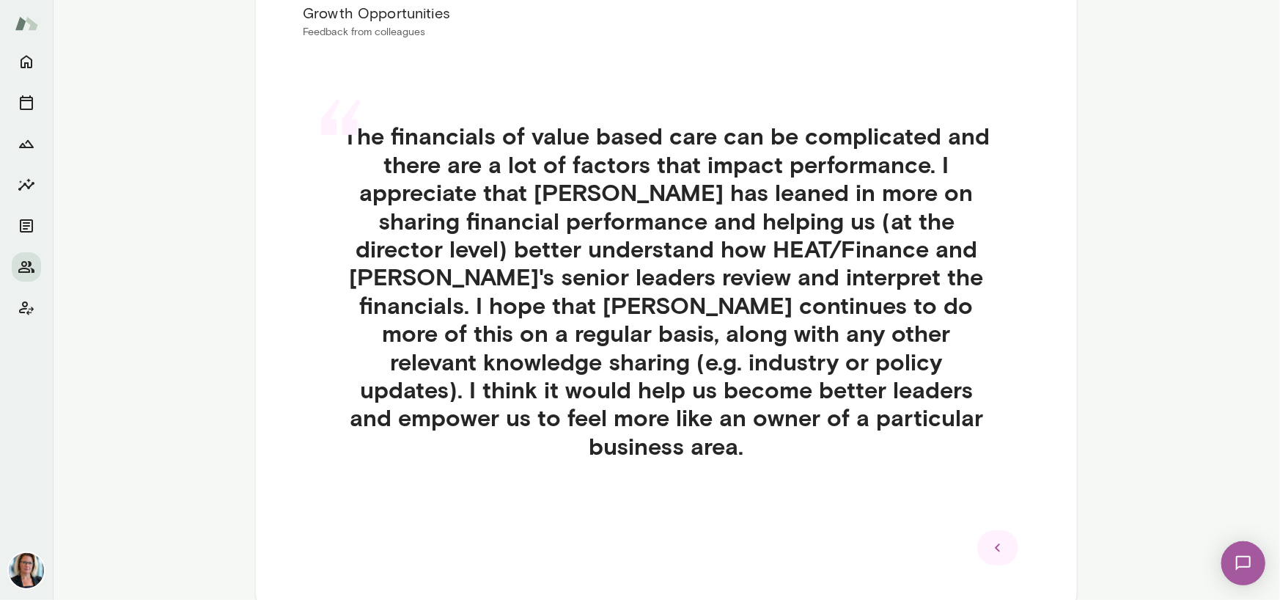
scroll to position [374, 0]
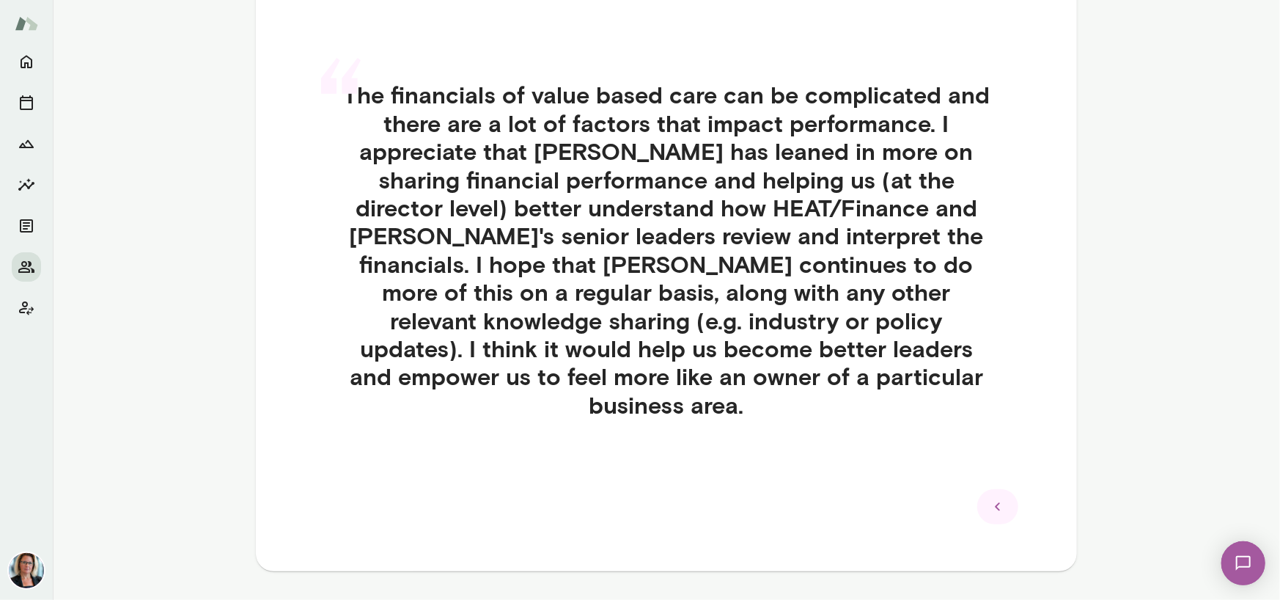
click at [995, 503] on icon at bounding box center [997, 507] width 5 height 8
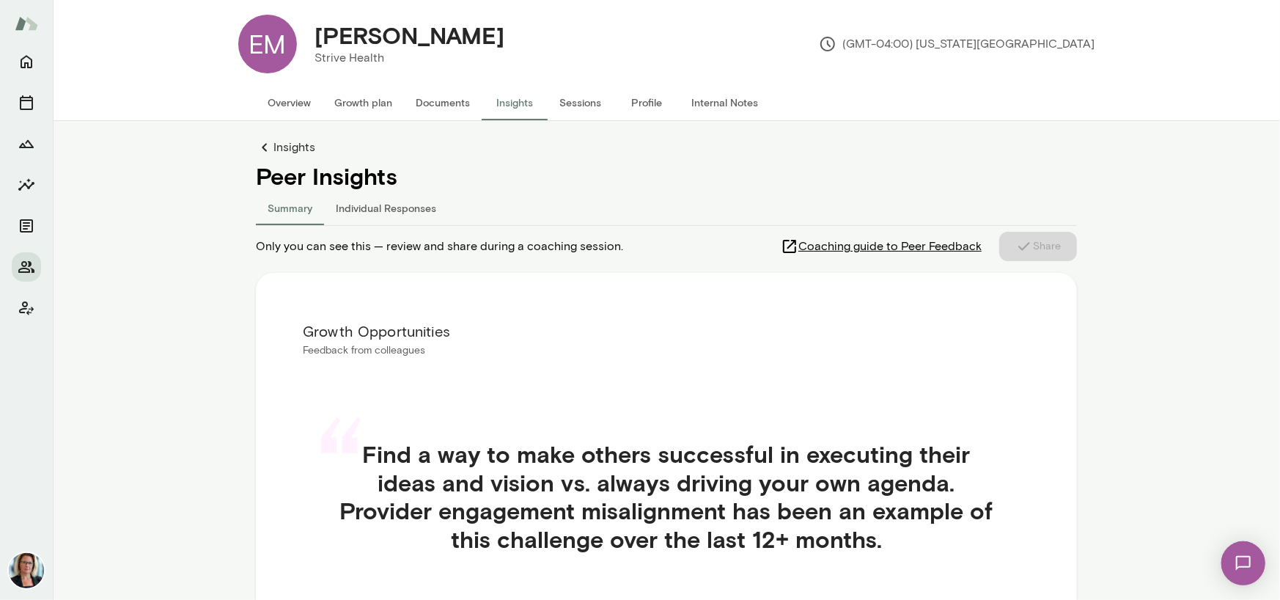
scroll to position [0, 0]
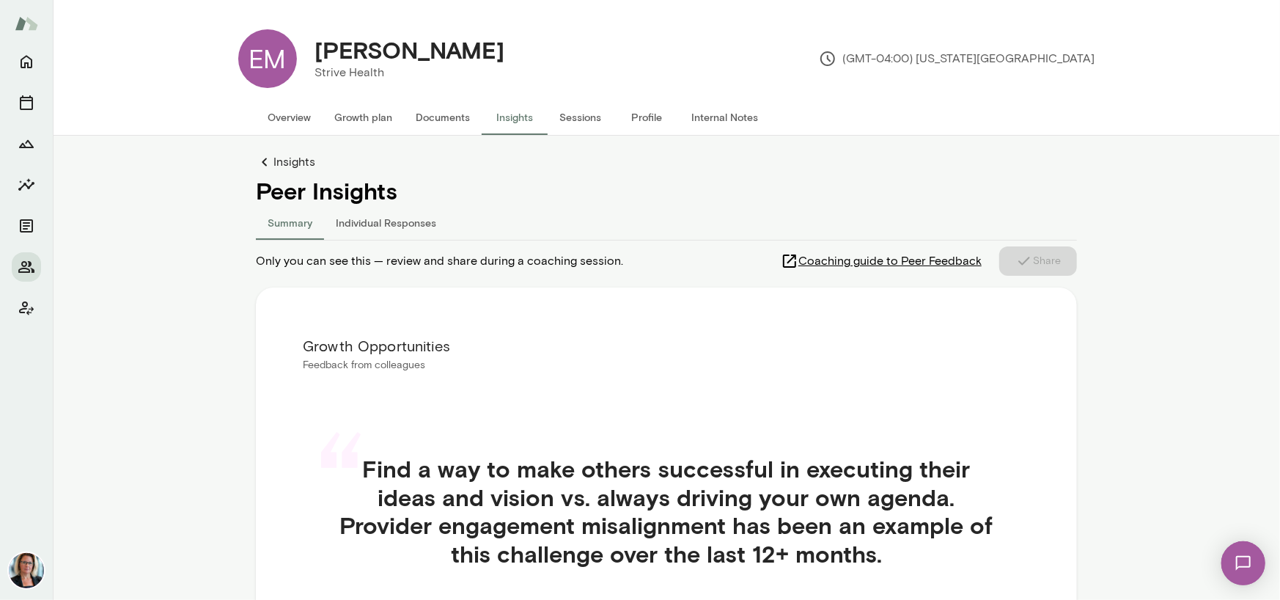
click at [259, 48] on div "EM" at bounding box center [267, 58] width 59 height 59
click at [574, 119] on button "Sessions" at bounding box center [581, 117] width 66 height 35
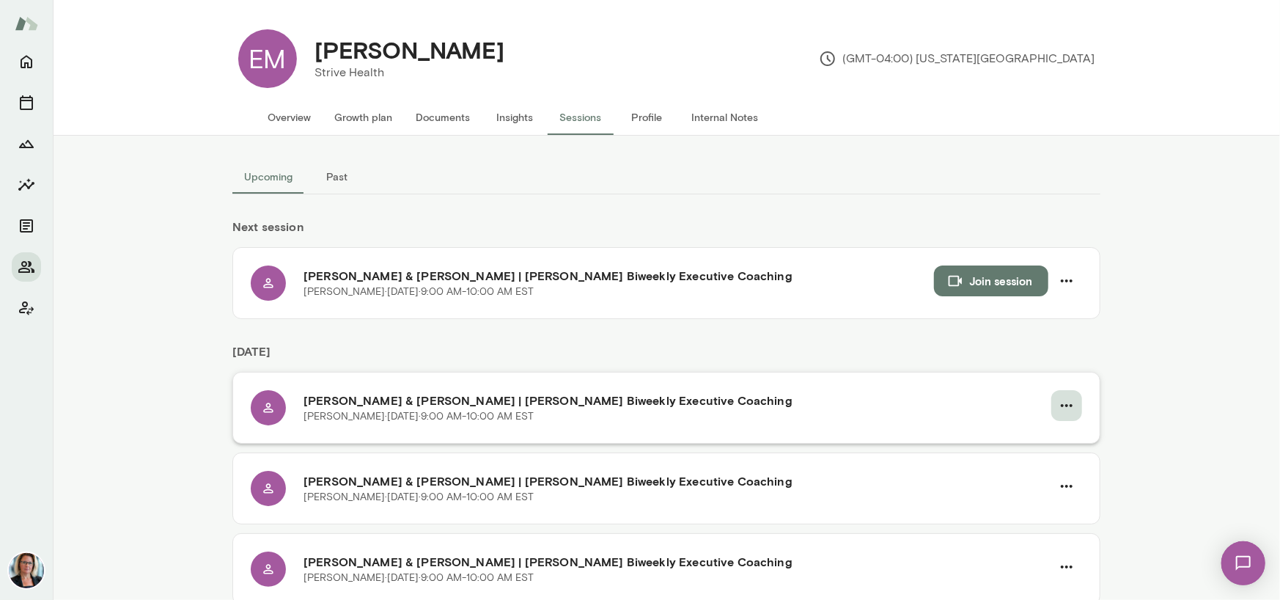
click at [1062, 403] on icon "button" at bounding box center [1067, 406] width 18 height 18
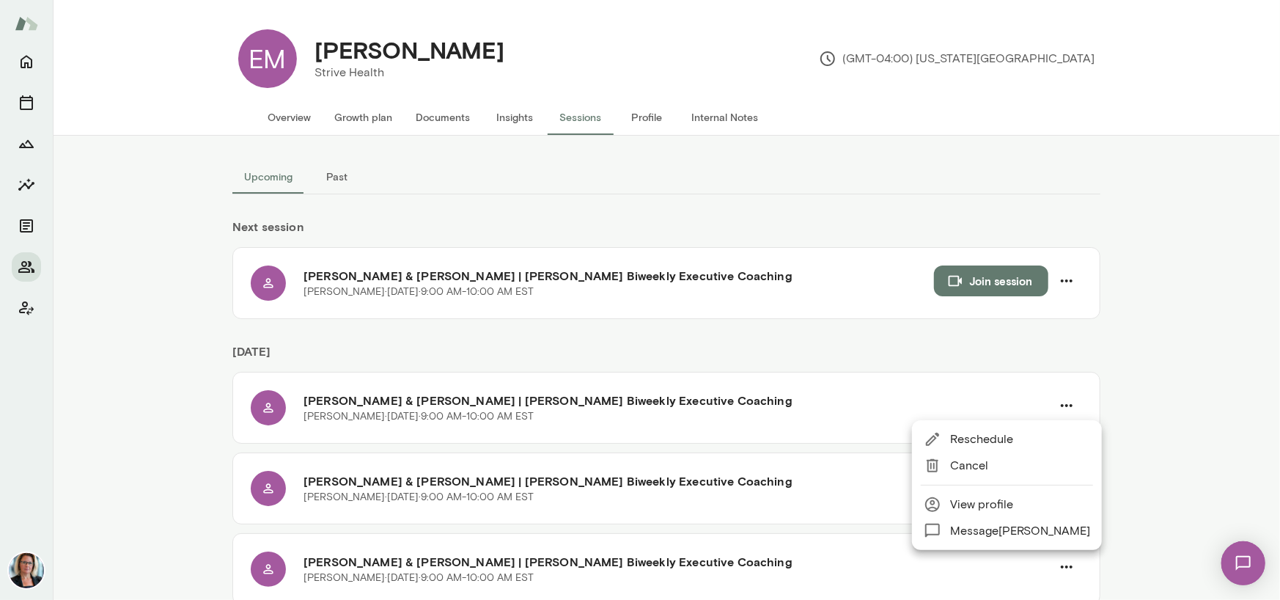
click at [990, 437] on span "Reschedule" at bounding box center [1020, 439] width 140 height 18
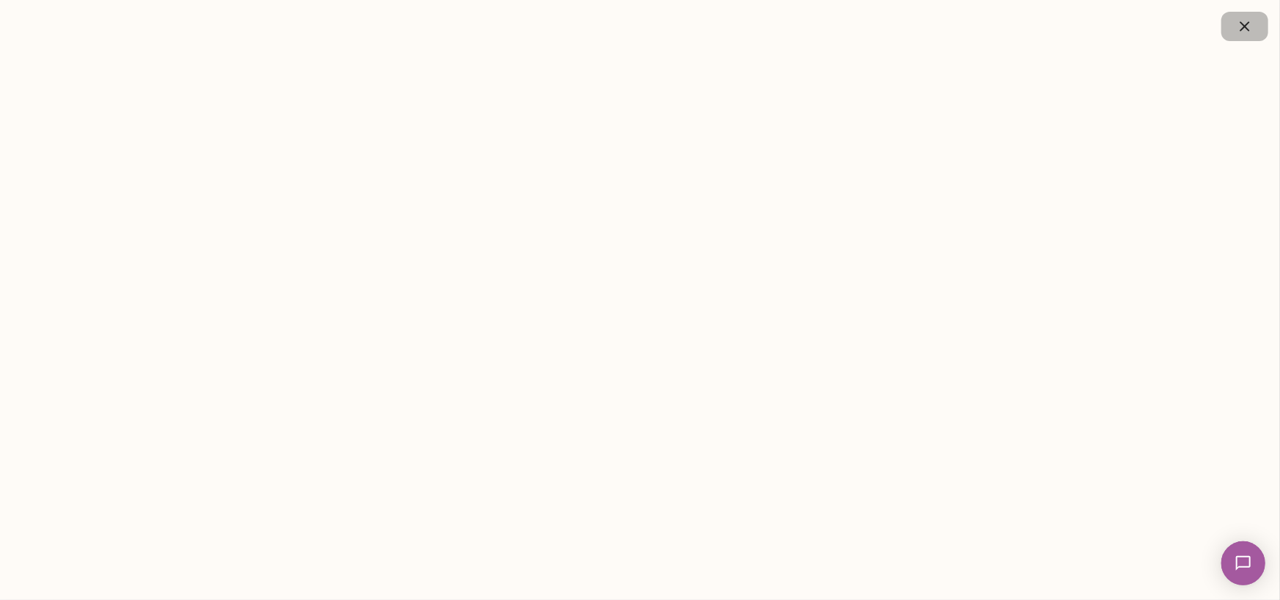
click at [1239, 28] on icon "button" at bounding box center [1245, 27] width 18 height 18
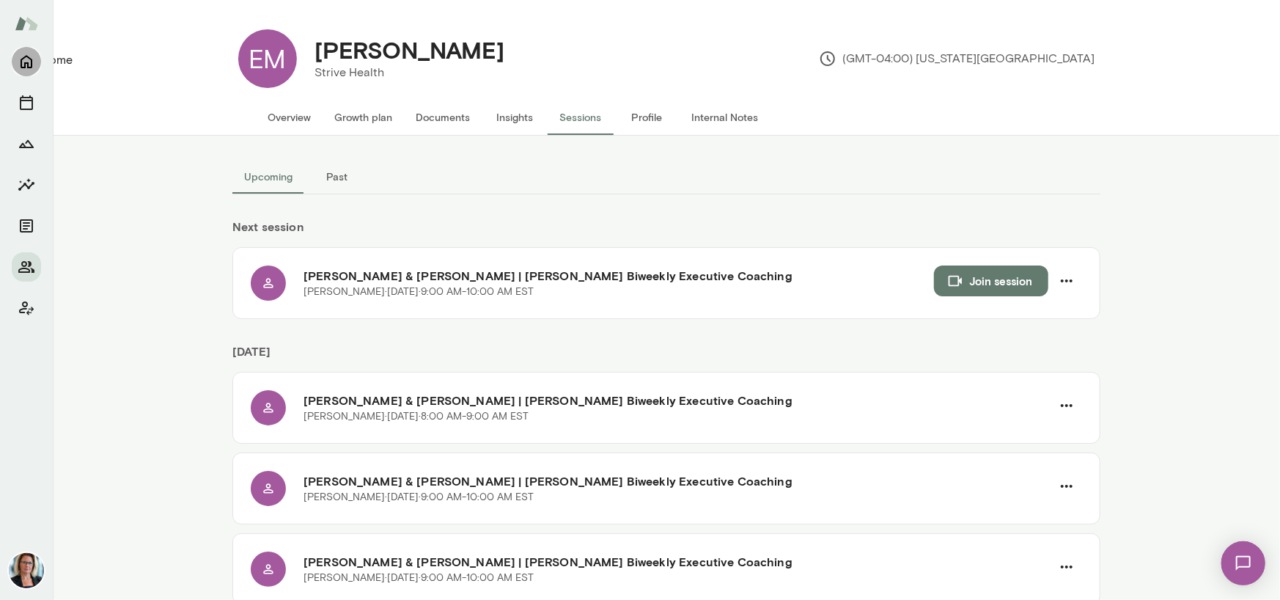
click at [33, 61] on icon "Home" at bounding box center [27, 62] width 18 height 18
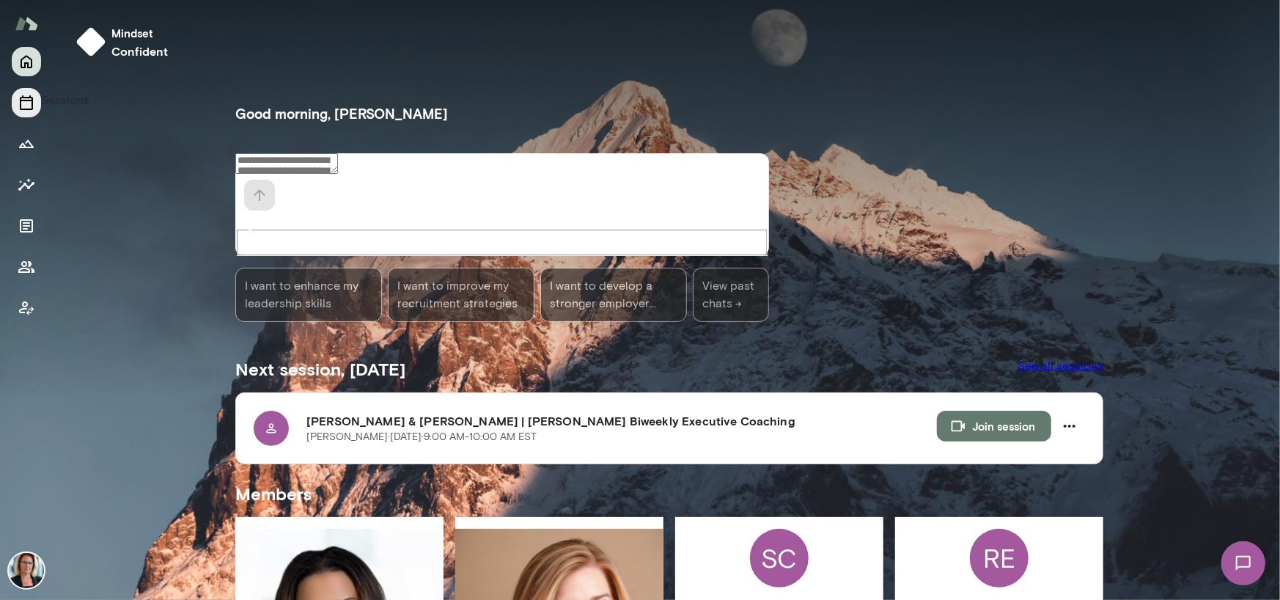
click at [28, 106] on icon "Sessions" at bounding box center [27, 103] width 18 height 18
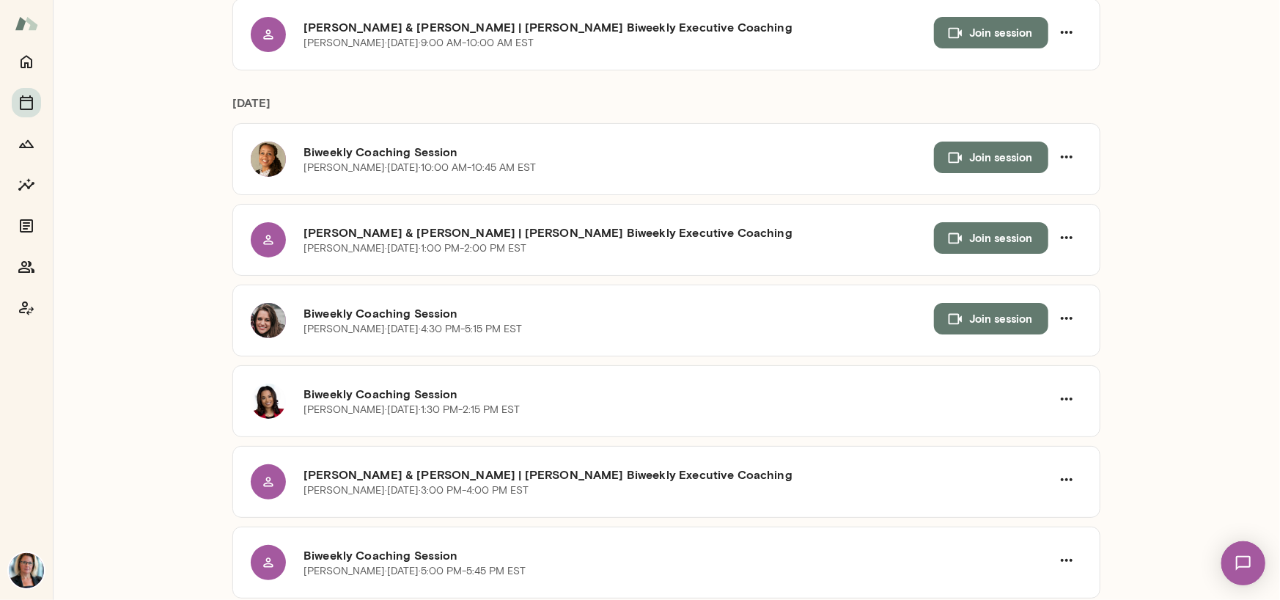
scroll to position [587, 0]
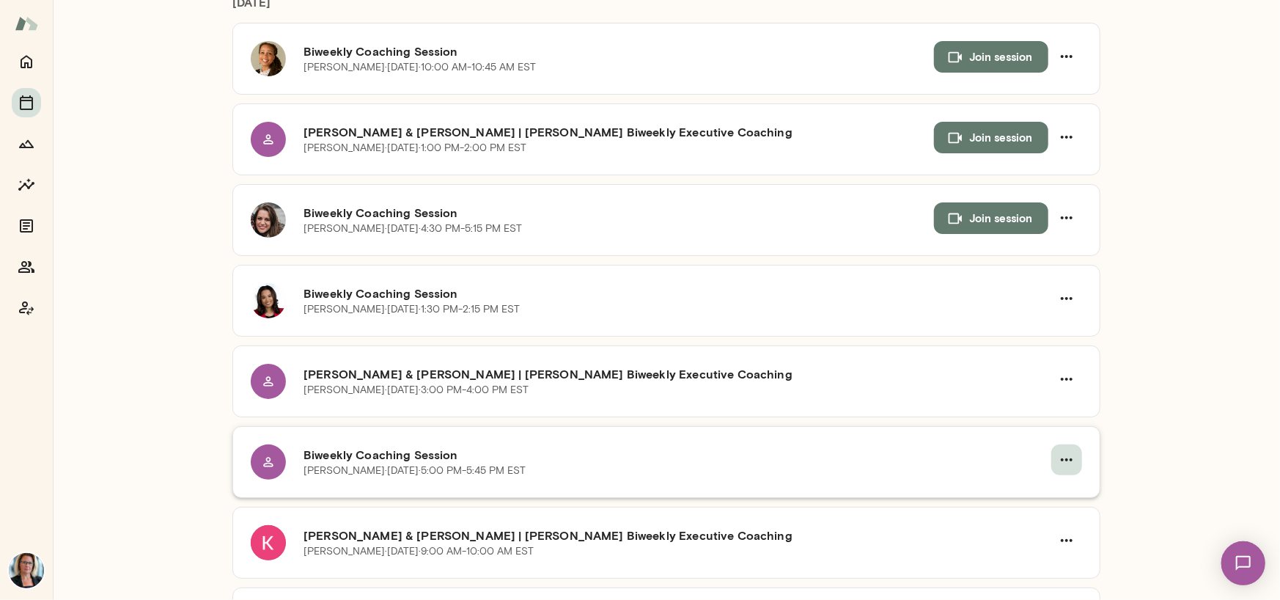
click at [1067, 451] on icon "button" at bounding box center [1067, 460] width 18 height 18
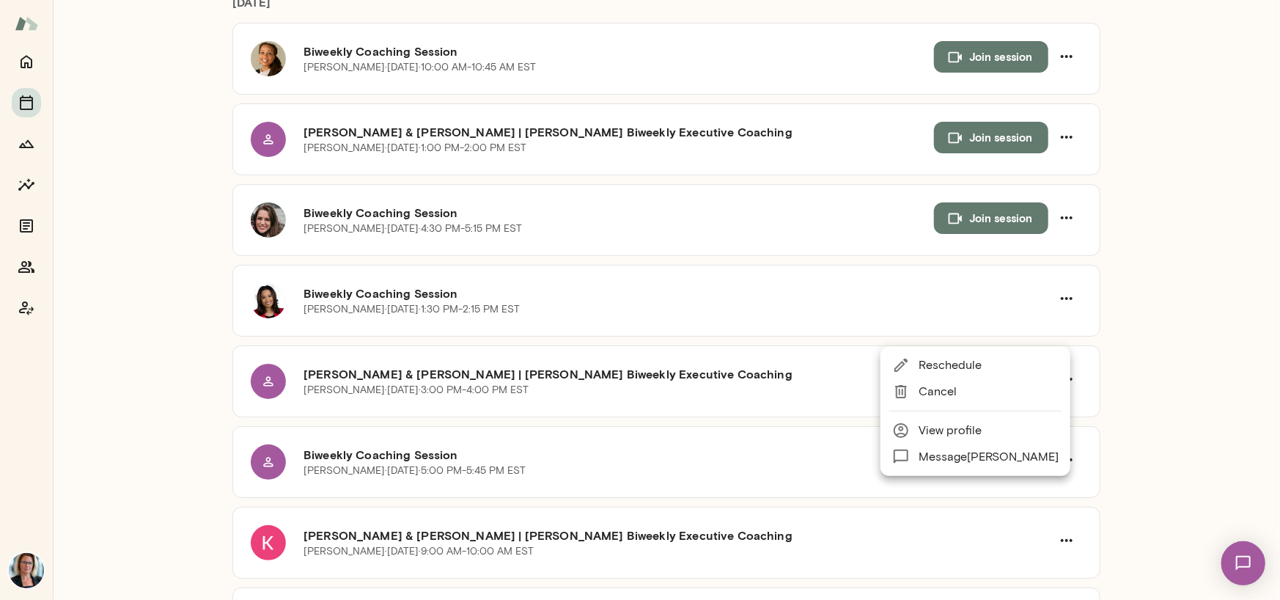
click at [968, 362] on span "Reschedule" at bounding box center [989, 365] width 140 height 18
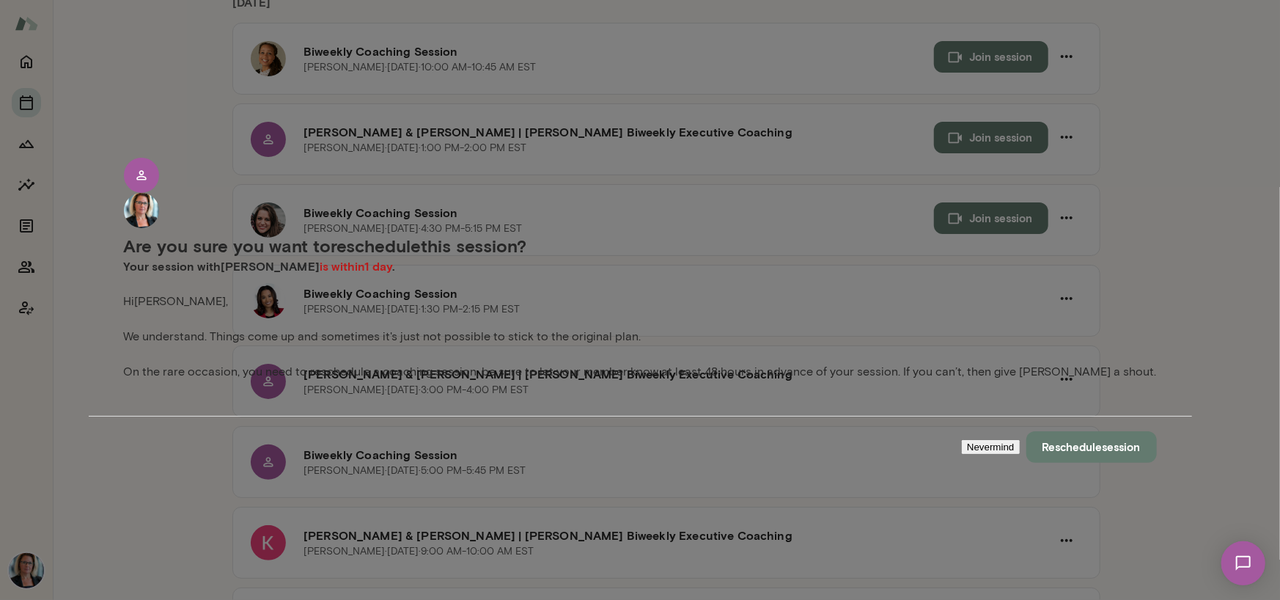
click at [1027, 431] on button "Reschedule session" at bounding box center [1092, 446] width 131 height 31
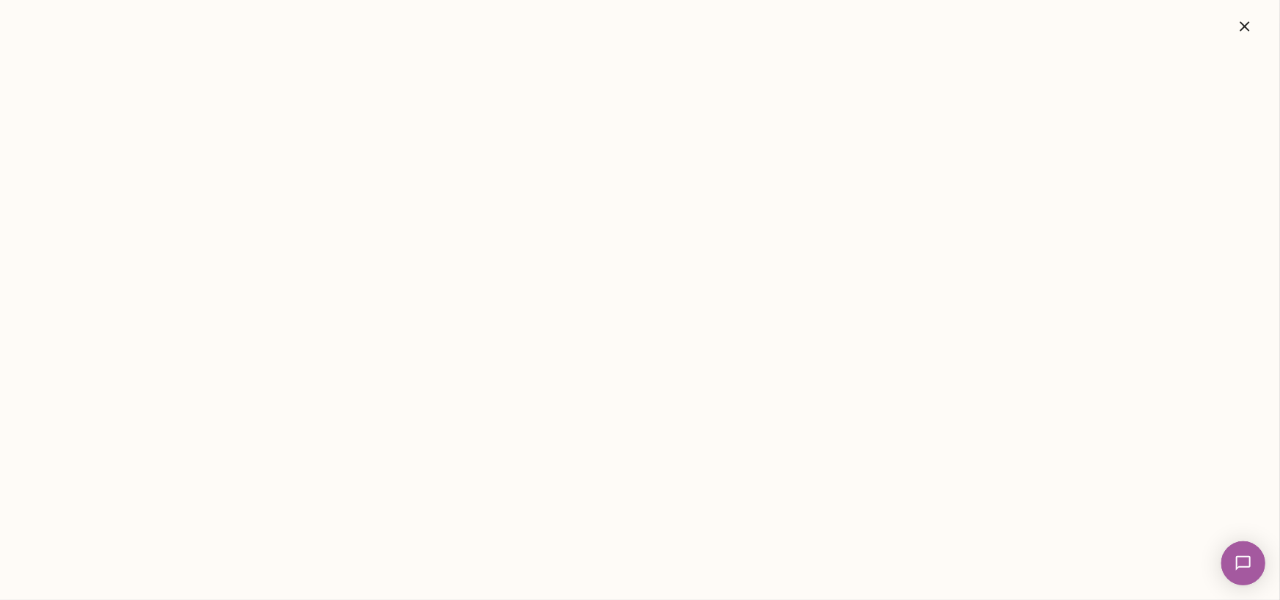
click at [1247, 28] on icon "button" at bounding box center [1245, 26] width 10 height 10
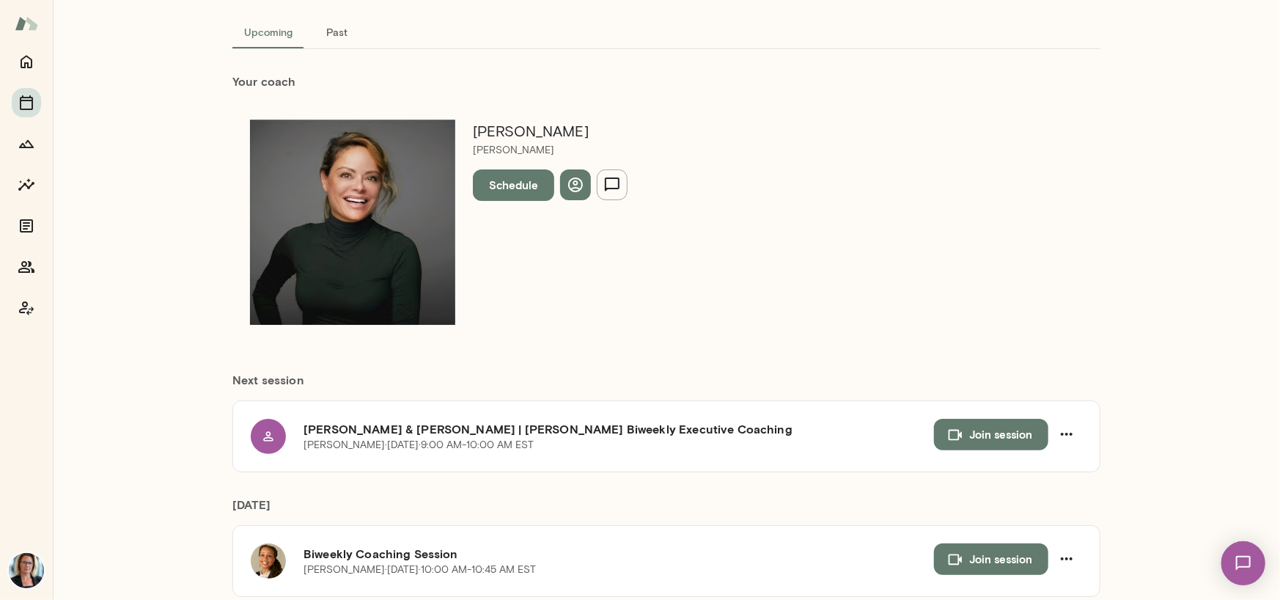
scroll to position [0, 0]
